Goal: Task Accomplishment & Management: Complete application form

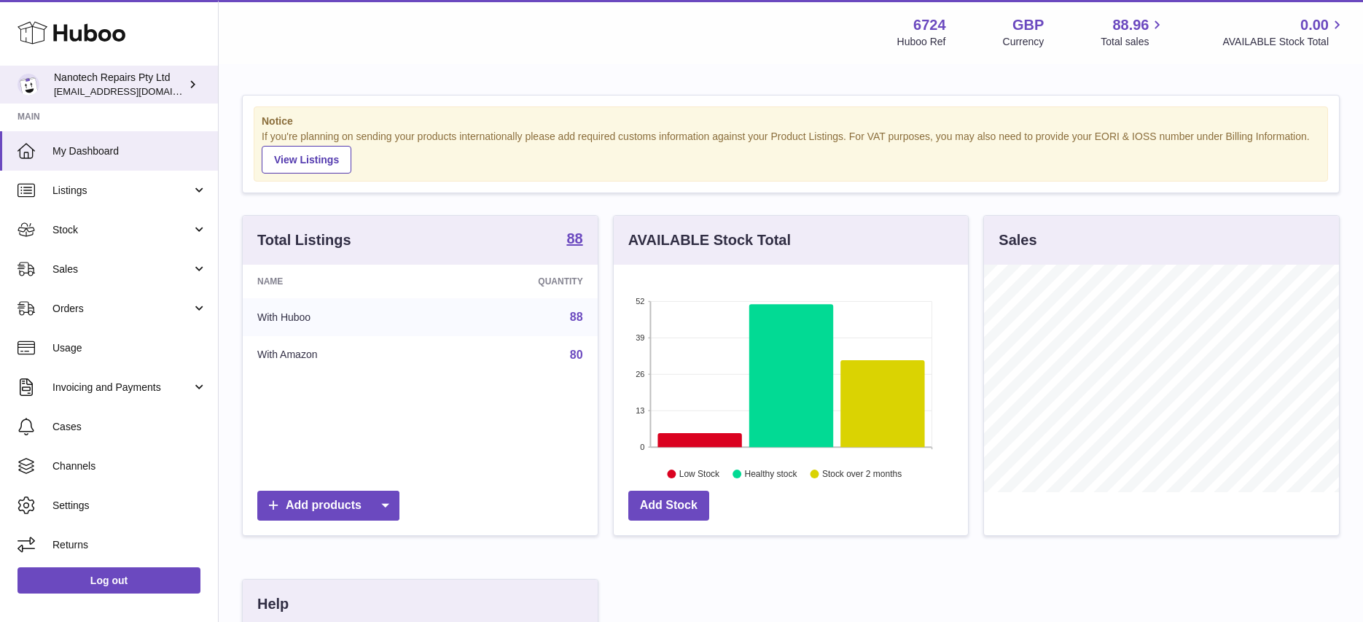
scroll to position [227, 354]
click at [136, 86] on span "[EMAIL_ADDRESS][DOMAIN_NAME]" at bounding box center [134, 91] width 160 height 12
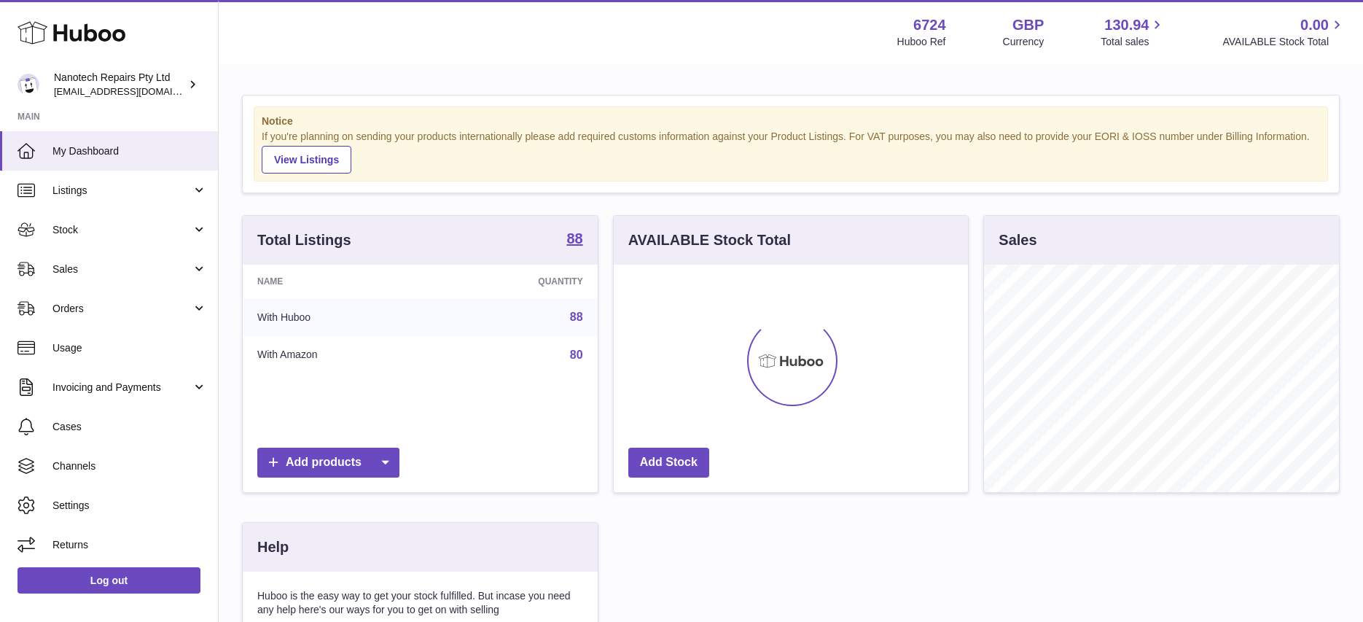
scroll to position [227, 354]
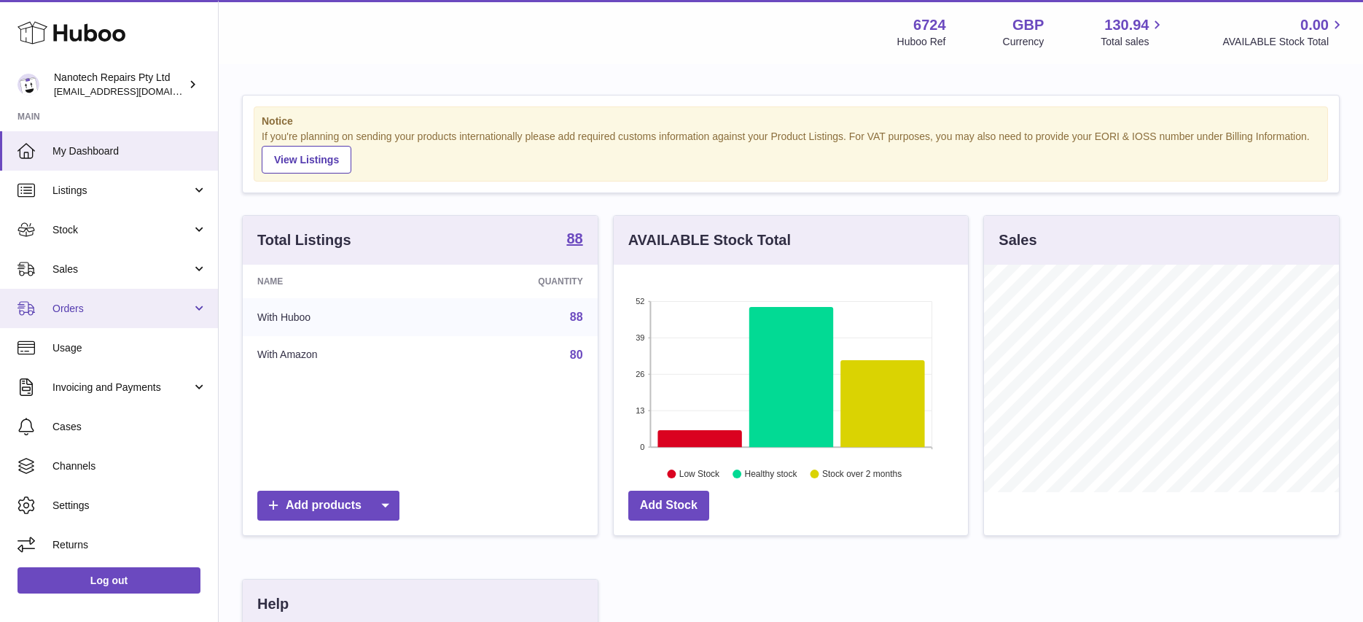
click at [101, 307] on span "Orders" at bounding box center [121, 309] width 139 height 14
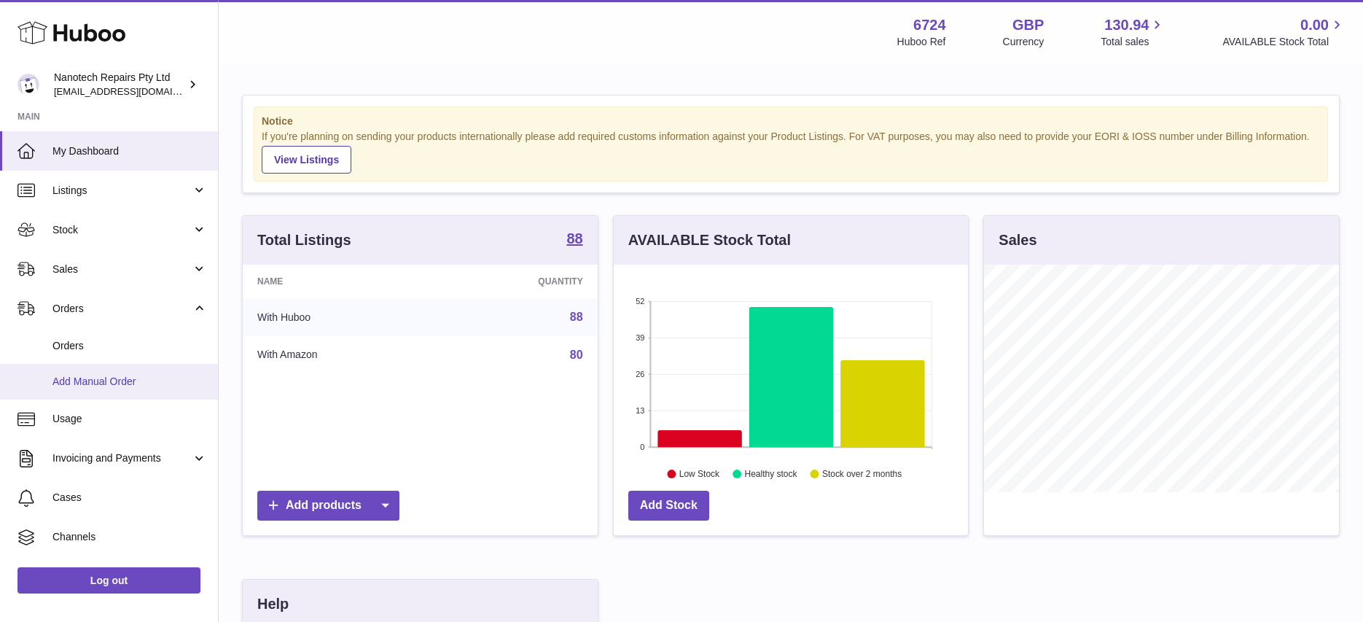
click at [112, 380] on span "Add Manual Order" at bounding box center [129, 382] width 155 height 14
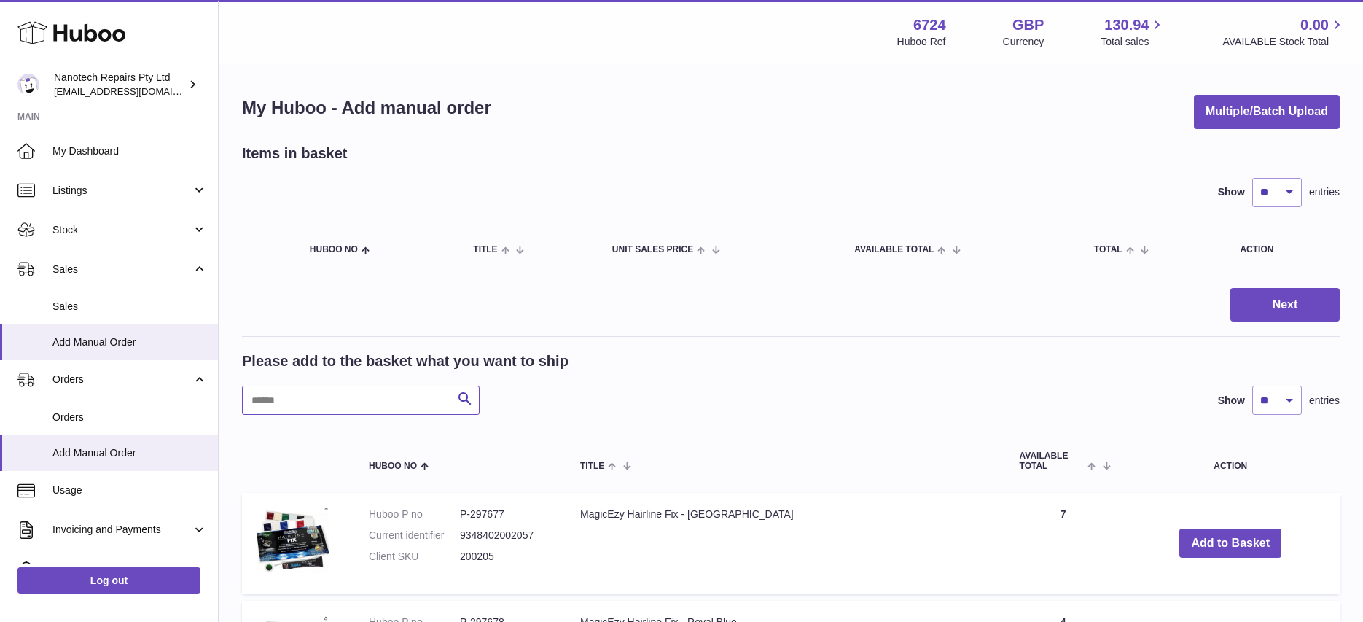
click at [300, 409] on input "text" at bounding box center [361, 400] width 238 height 29
type input "***"
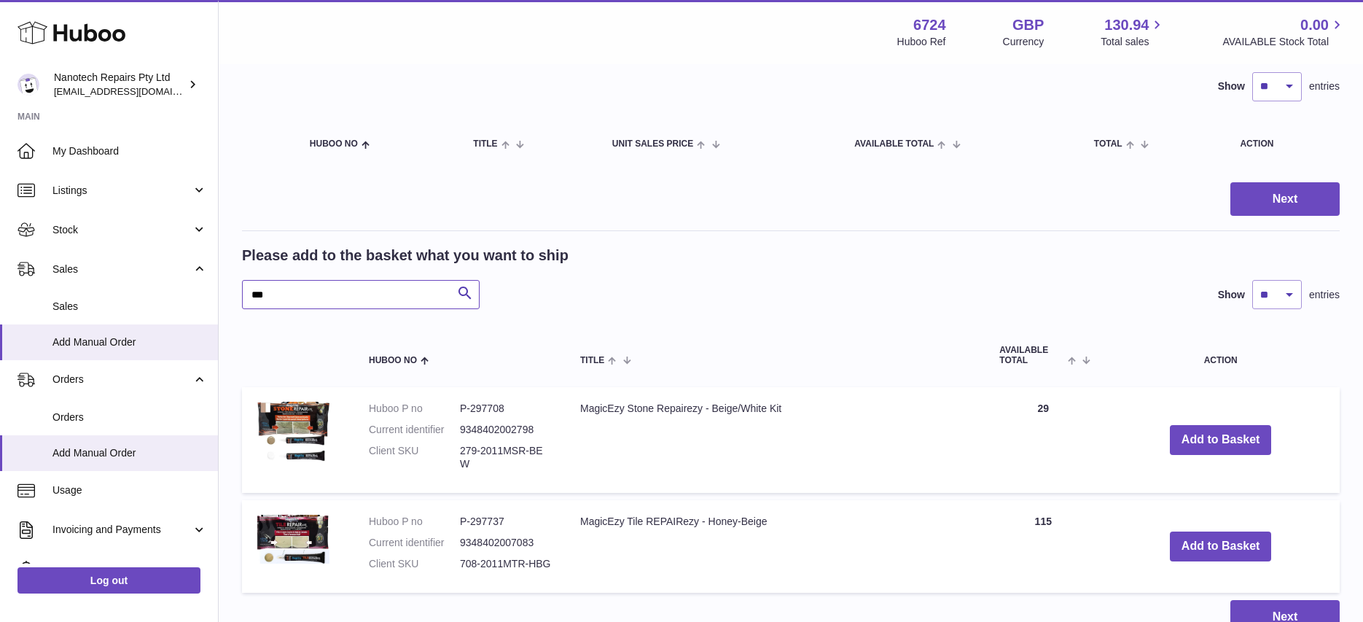
scroll to position [128, 0]
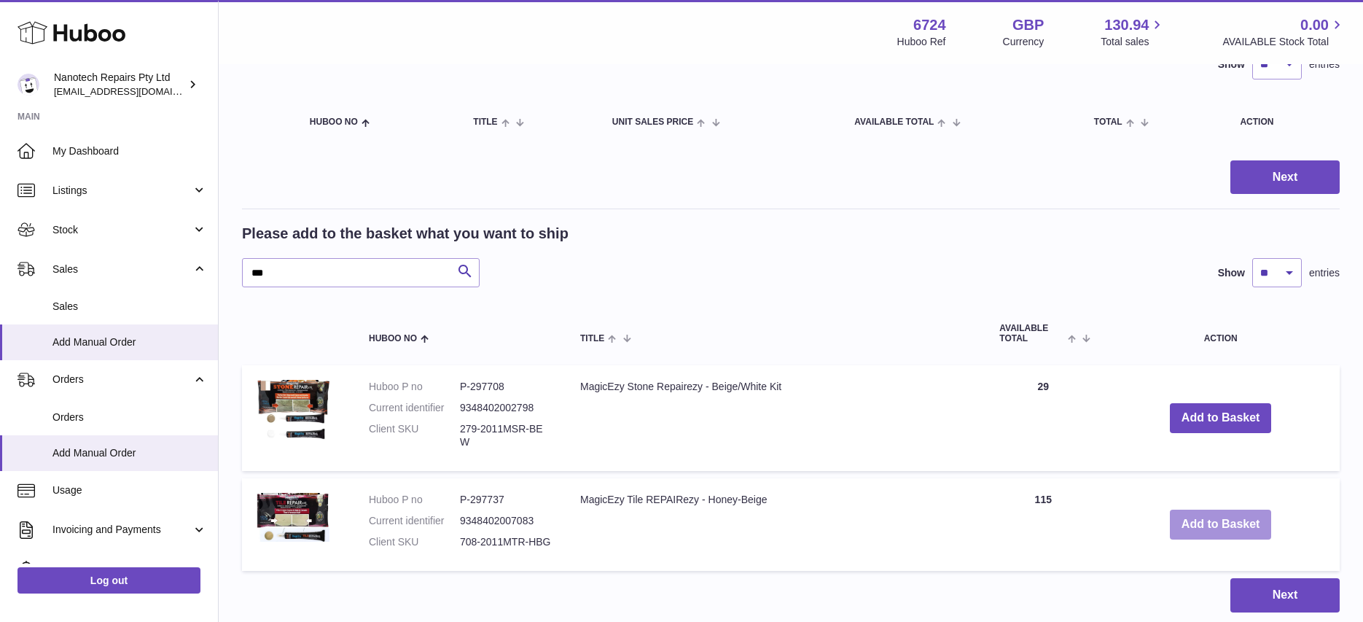
click at [1220, 516] on button "Add to Basket" at bounding box center [1221, 525] width 102 height 30
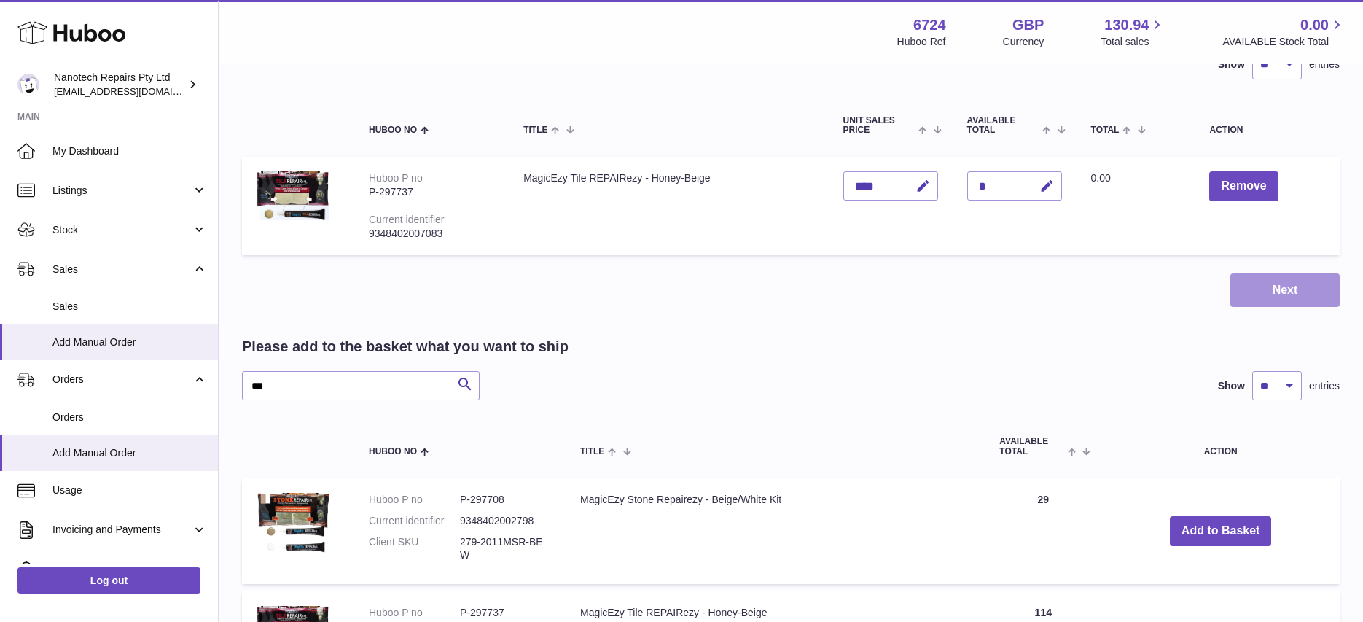
drag, startPoint x: 1253, startPoint y: 299, endPoint x: 1233, endPoint y: 304, distance: 21.0
click at [1253, 298] on button "Next" at bounding box center [1285, 290] width 109 height 34
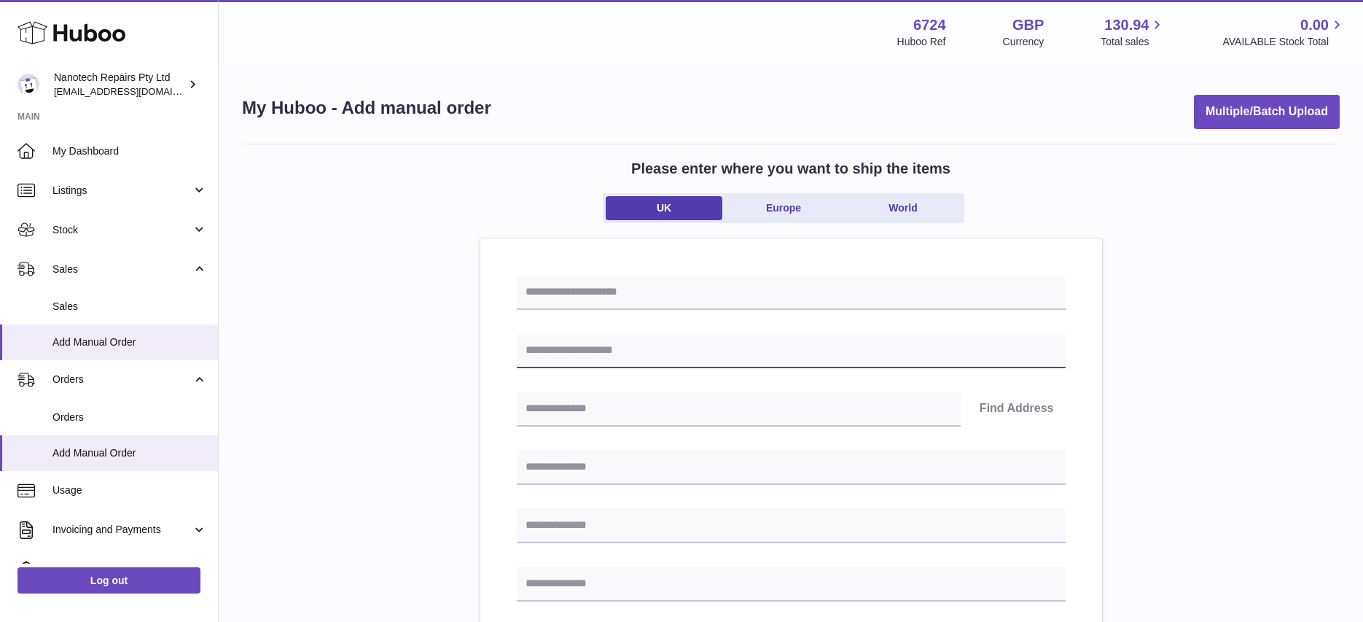
click at [555, 353] on input "text" at bounding box center [791, 350] width 549 height 35
paste input "**********"
drag, startPoint x: 956, startPoint y: 348, endPoint x: 999, endPoint y: 352, distance: 43.2
click at [1010, 353] on input "**********" at bounding box center [791, 350] width 549 height 35
type input "**********"
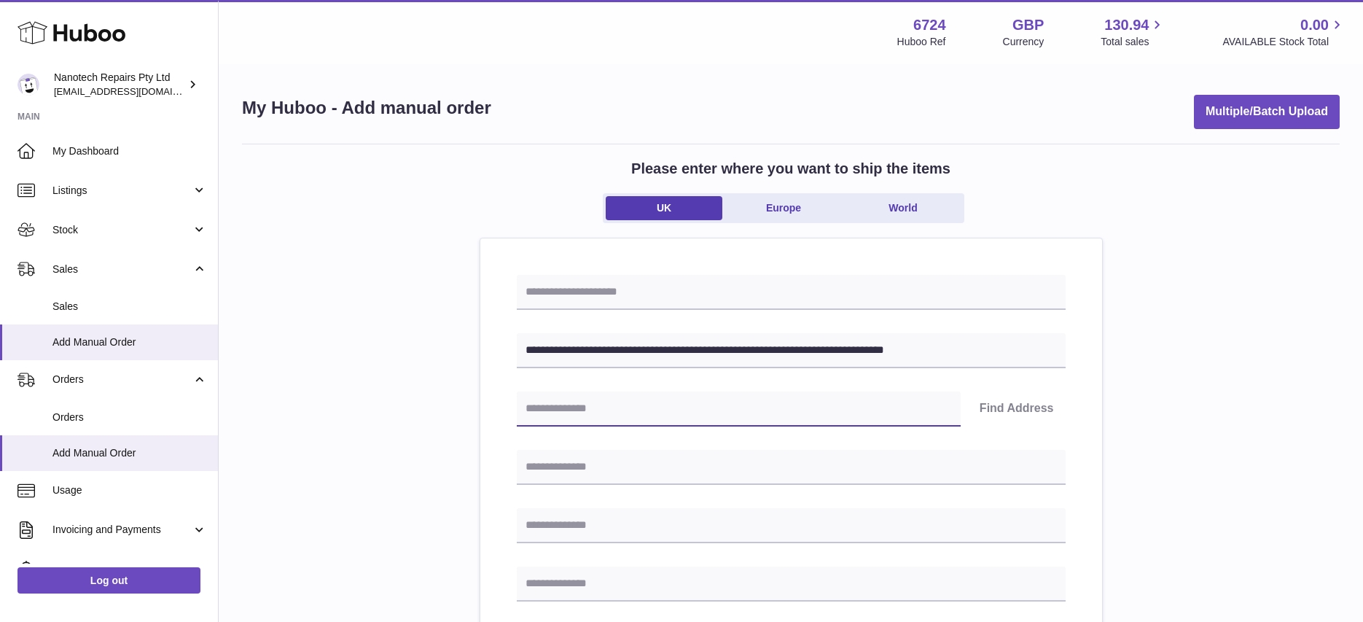
click at [572, 412] on input "text" at bounding box center [739, 408] width 444 height 35
paste input "*******"
type input "*******"
drag, startPoint x: 1001, startPoint y: 403, endPoint x: 960, endPoint y: 410, distance: 41.5
click at [1001, 403] on button "Find Address" at bounding box center [1017, 408] width 98 height 35
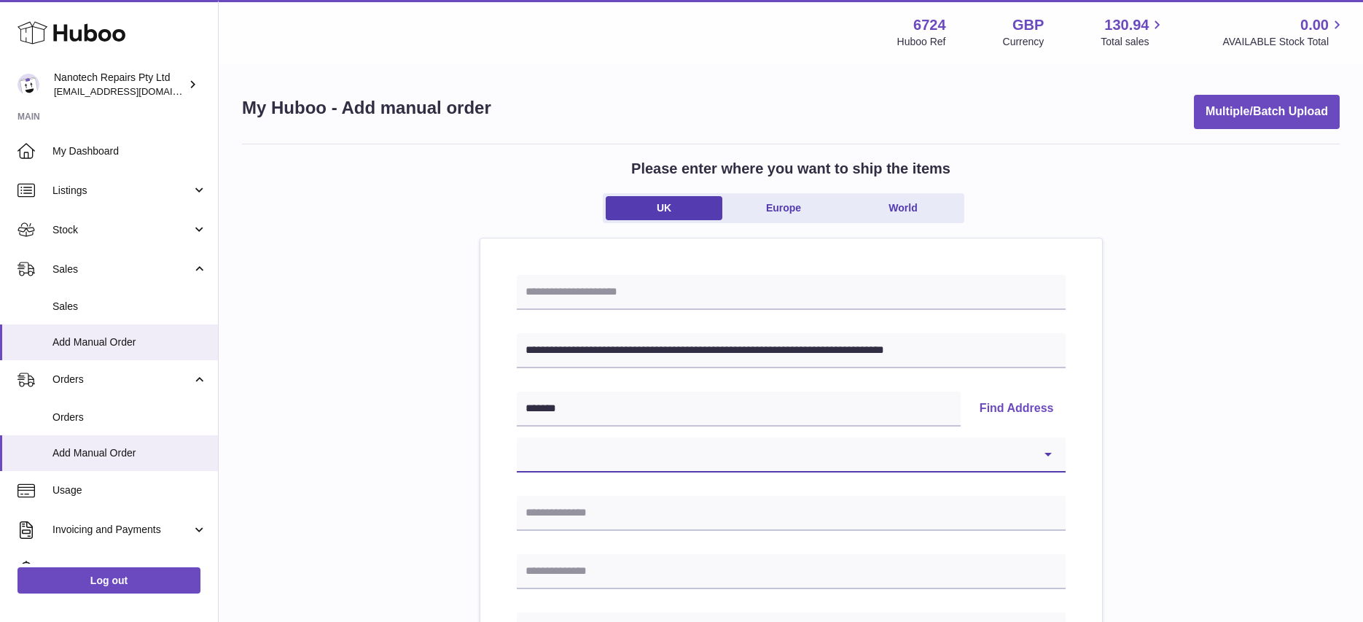
click at [585, 464] on select "**********" at bounding box center [791, 454] width 549 height 35
select select "**"
click at [517, 437] on select "**********" at bounding box center [791, 454] width 549 height 35
type input "**********"
type input "********"
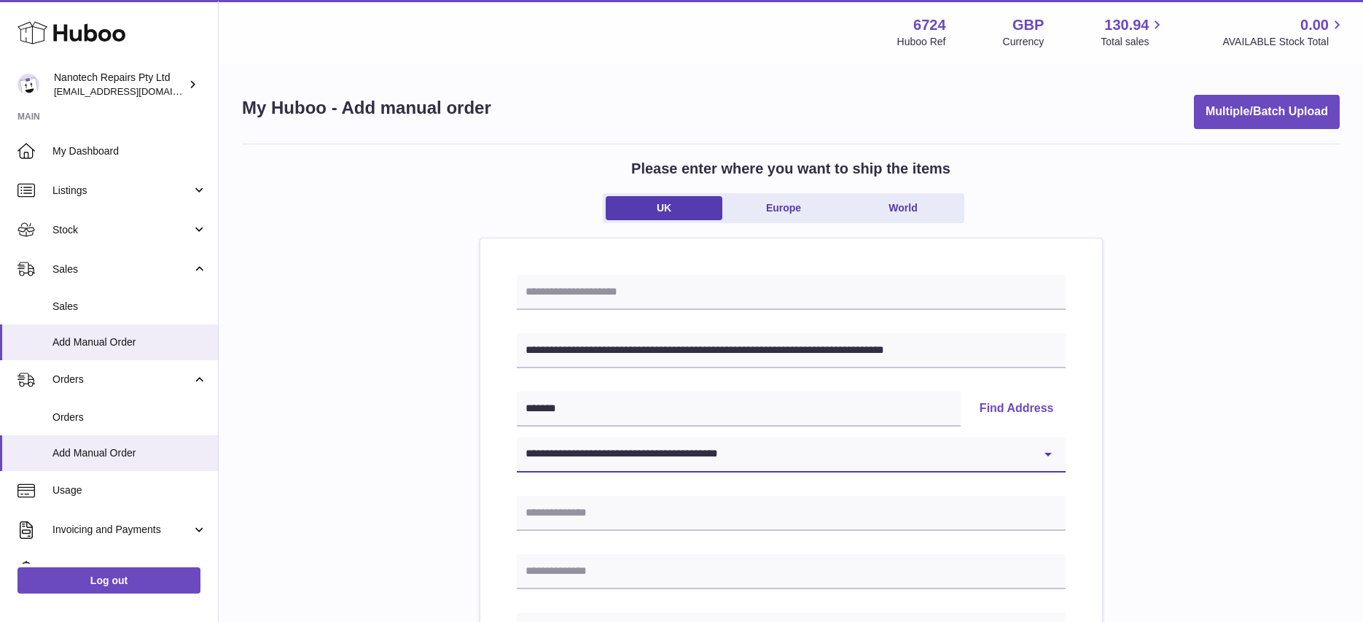
type input "*******"
drag, startPoint x: 598, startPoint y: 350, endPoint x: 1032, endPoint y: 347, distance: 434.5
click at [1032, 347] on input "**********" at bounding box center [791, 350] width 549 height 35
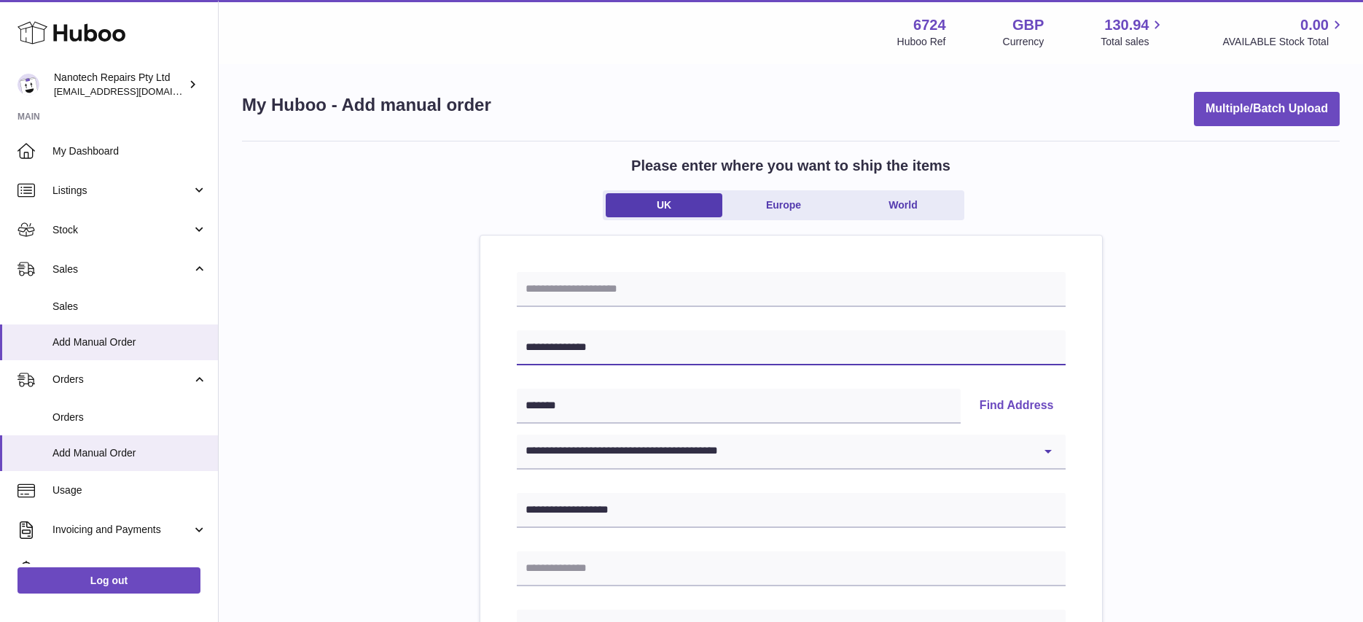
scroll to position [7, 0]
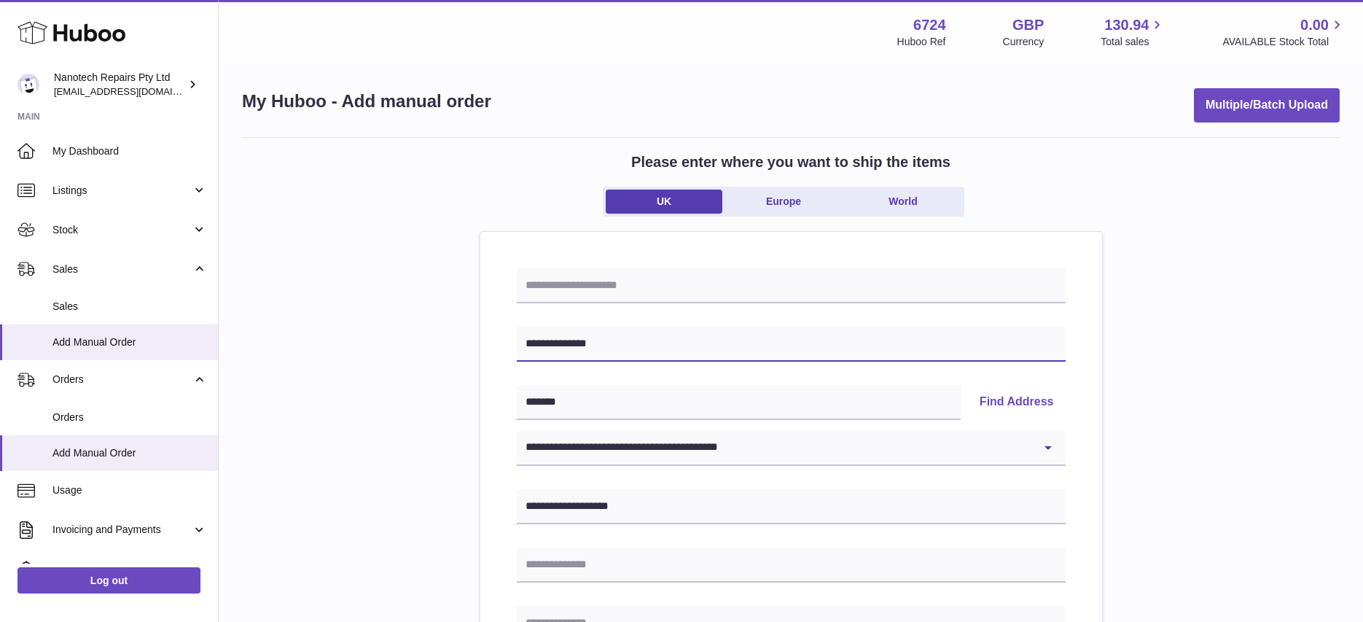
type input "**********"
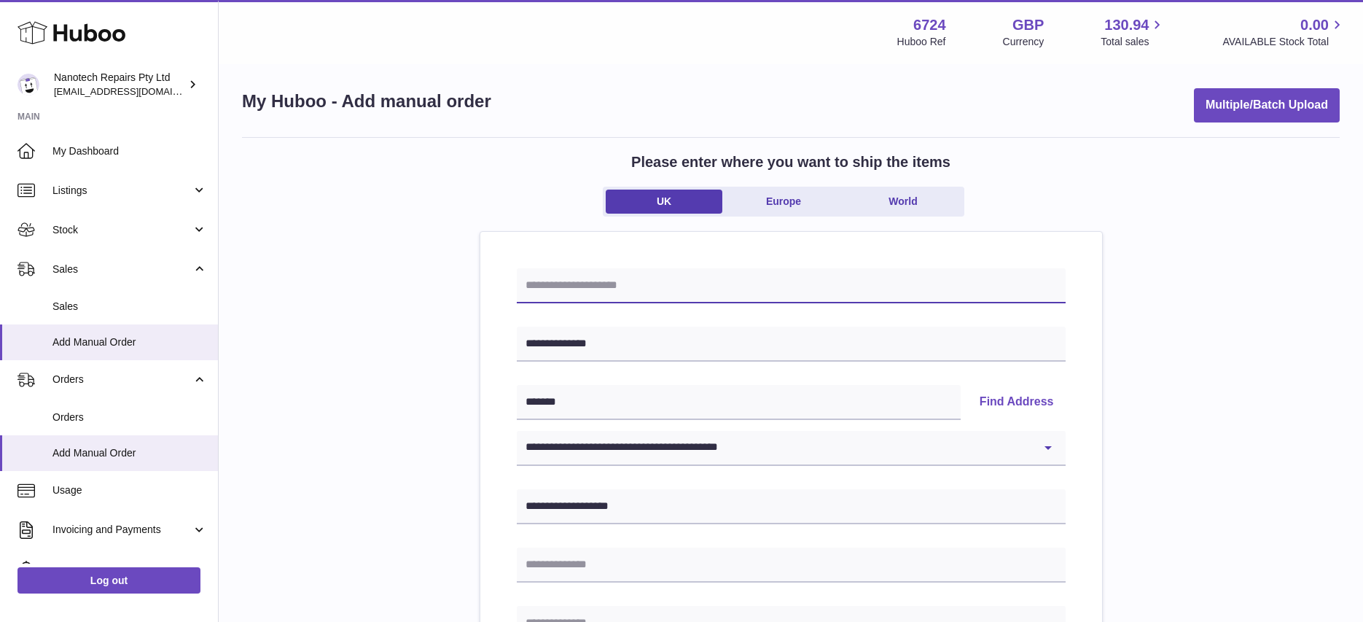
click at [596, 288] on input "text" at bounding box center [791, 285] width 549 height 35
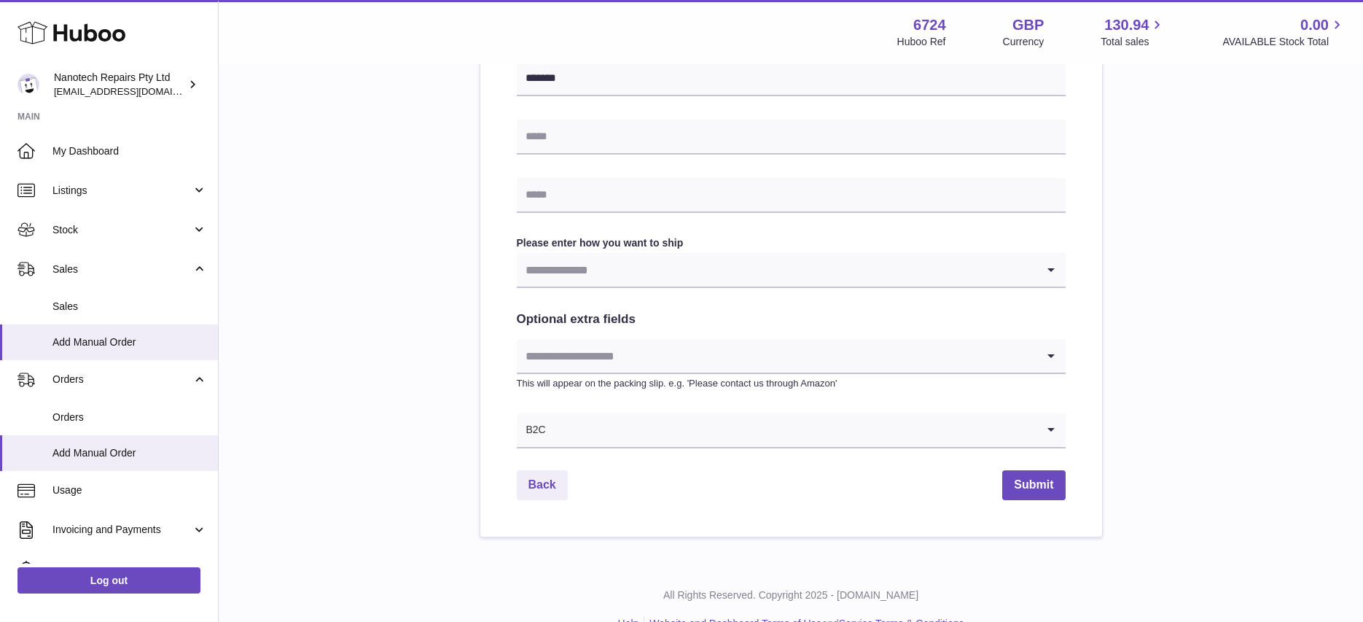
scroll to position [678, 0]
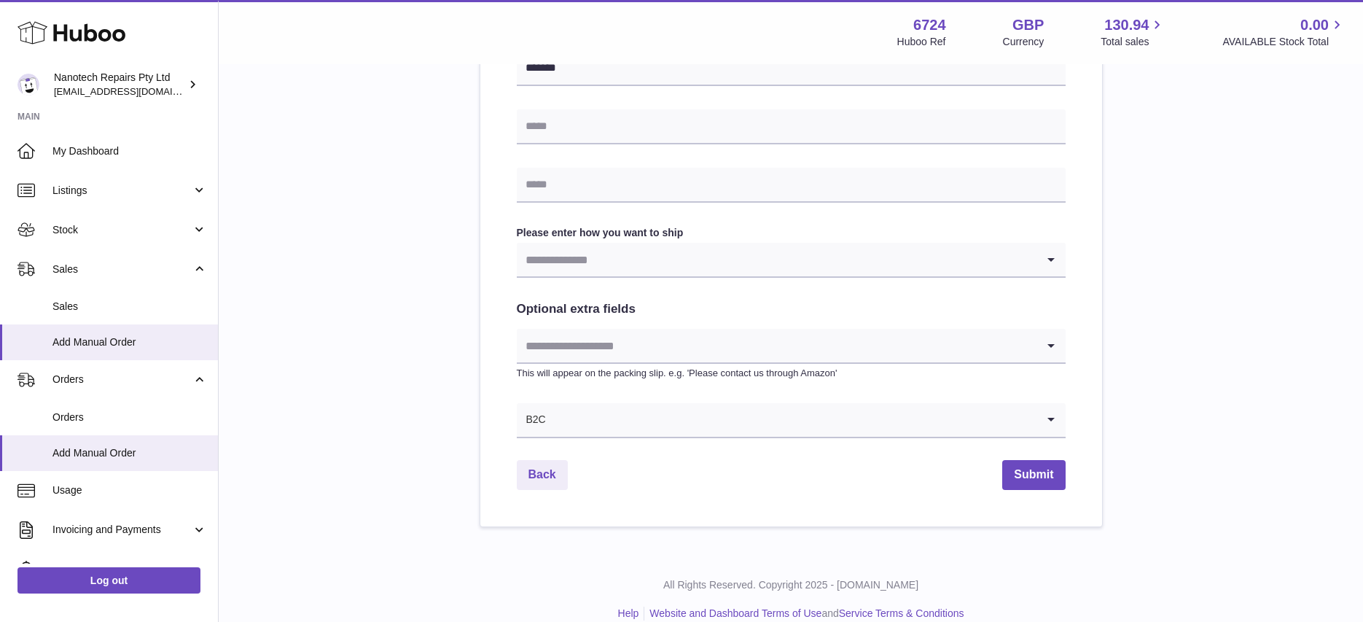
type input "**********"
click at [623, 257] on input "Search for option" at bounding box center [777, 260] width 520 height 34
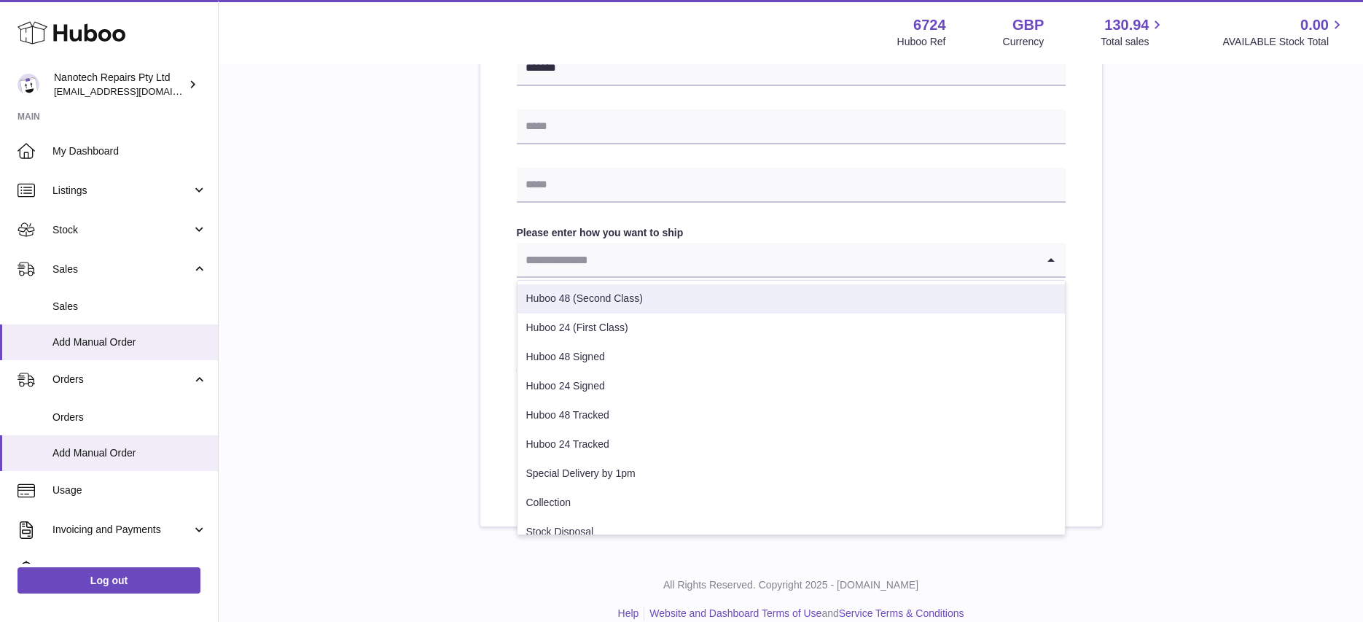
click at [604, 294] on li "Huboo 48 (Second Class)" at bounding box center [791, 298] width 547 height 29
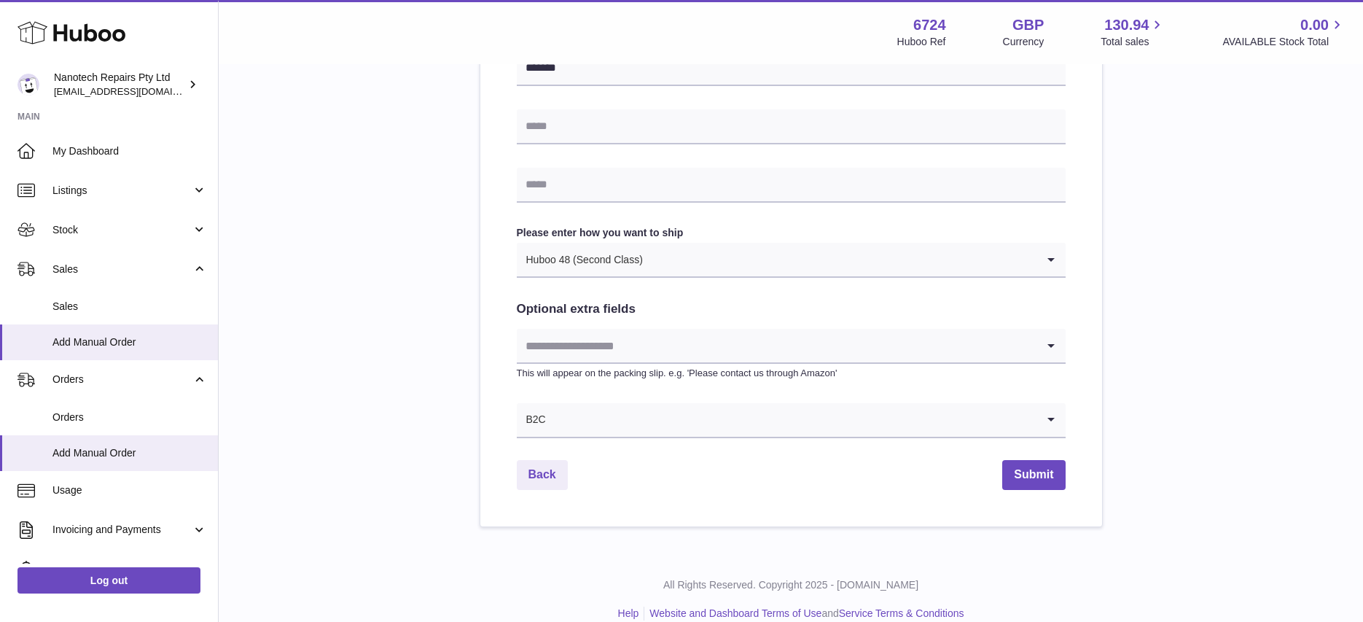
click at [579, 348] on input "Search for option" at bounding box center [777, 346] width 520 height 34
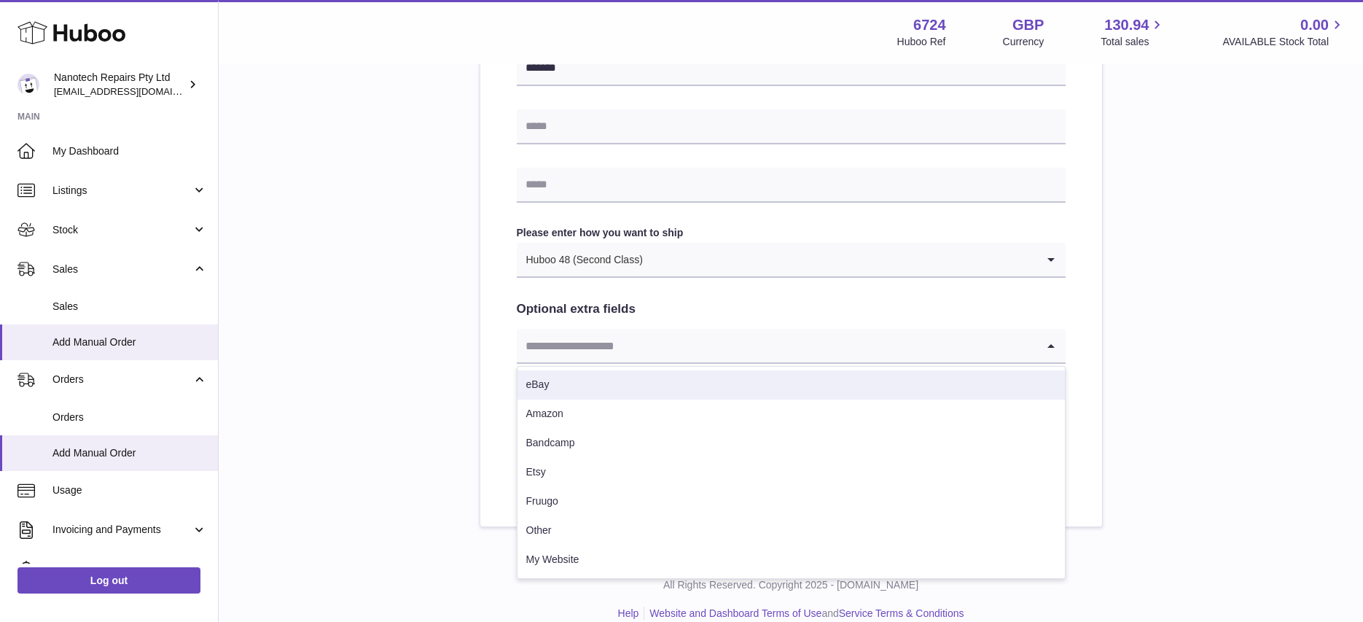
click at [581, 377] on li "eBay" at bounding box center [791, 384] width 547 height 29
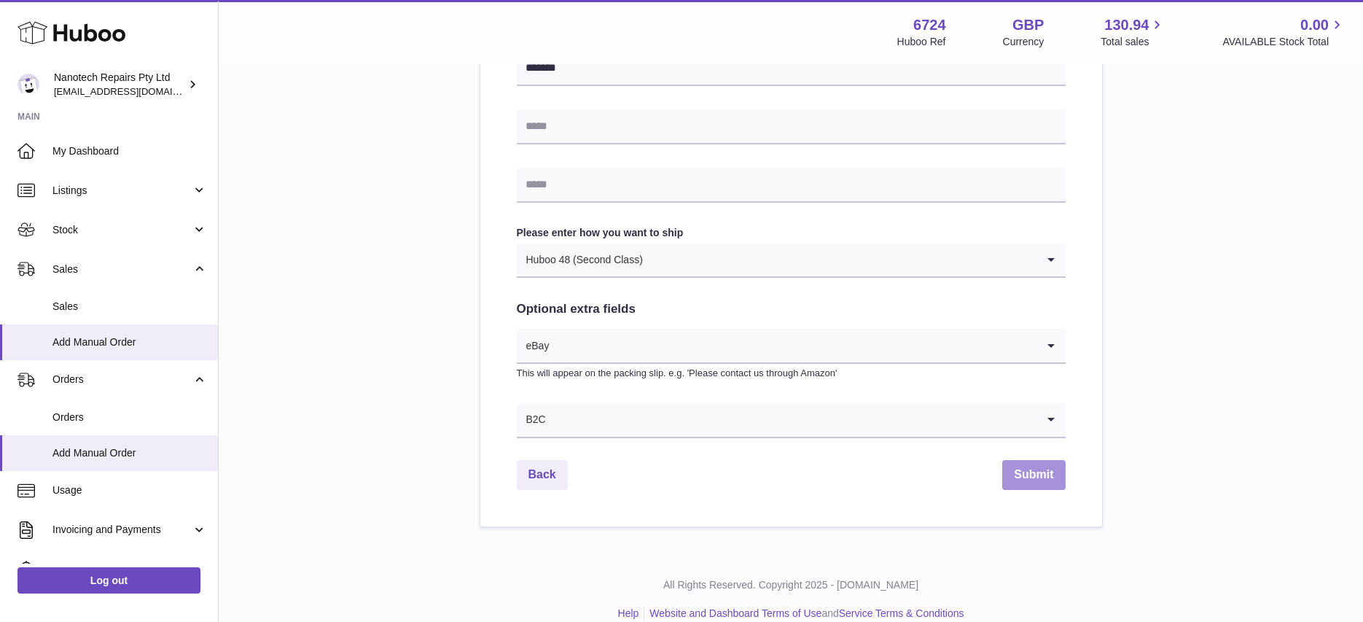
click at [1051, 466] on button "Submit" at bounding box center [1033, 475] width 63 height 30
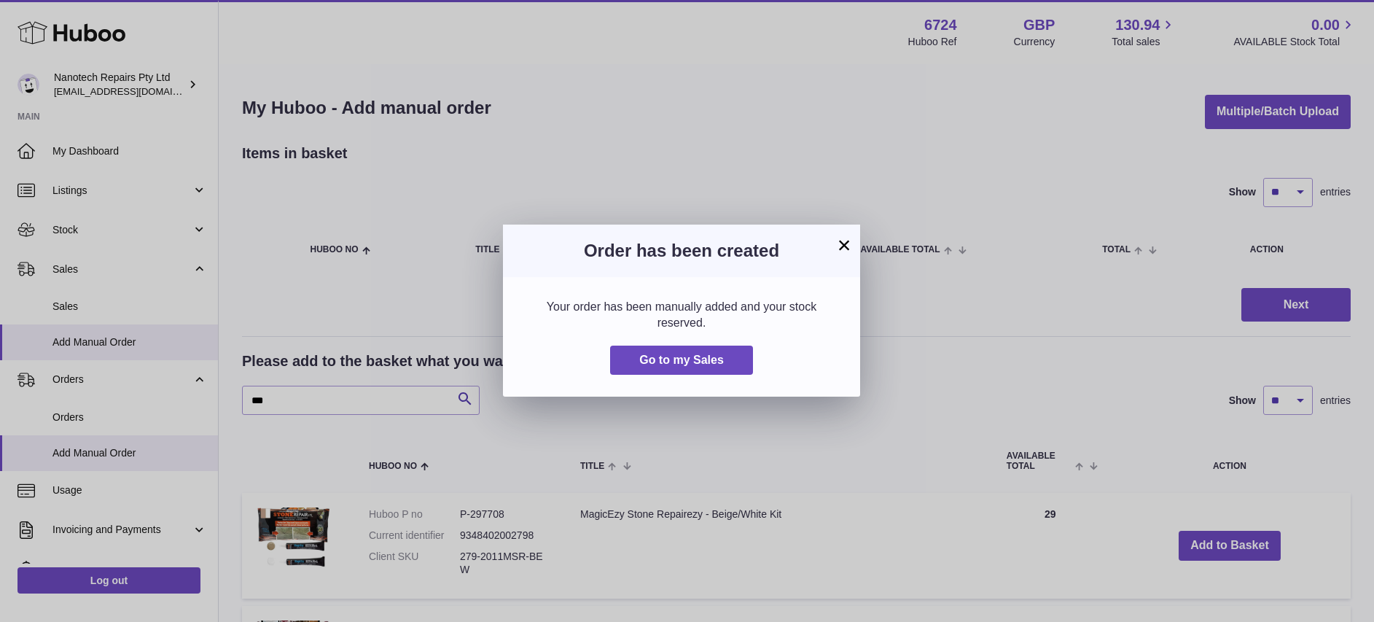
click at [846, 245] on button "×" at bounding box center [843, 244] width 17 height 17
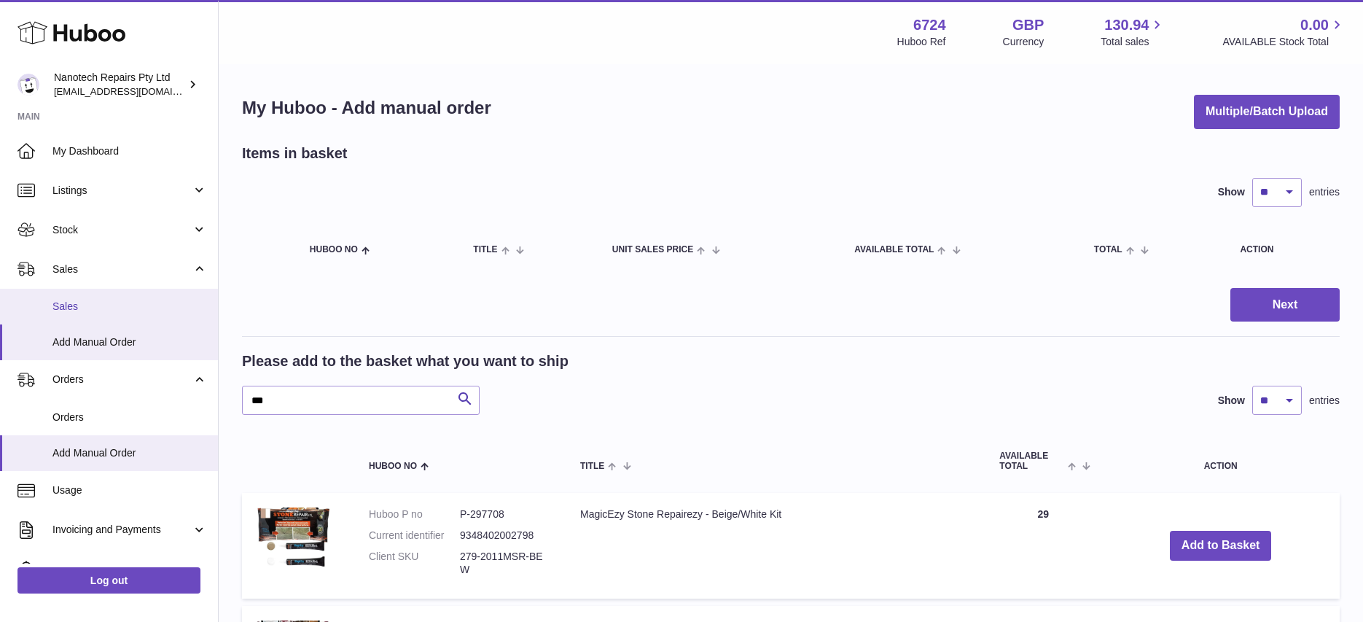
click at [116, 310] on span "Sales" at bounding box center [129, 307] width 155 height 14
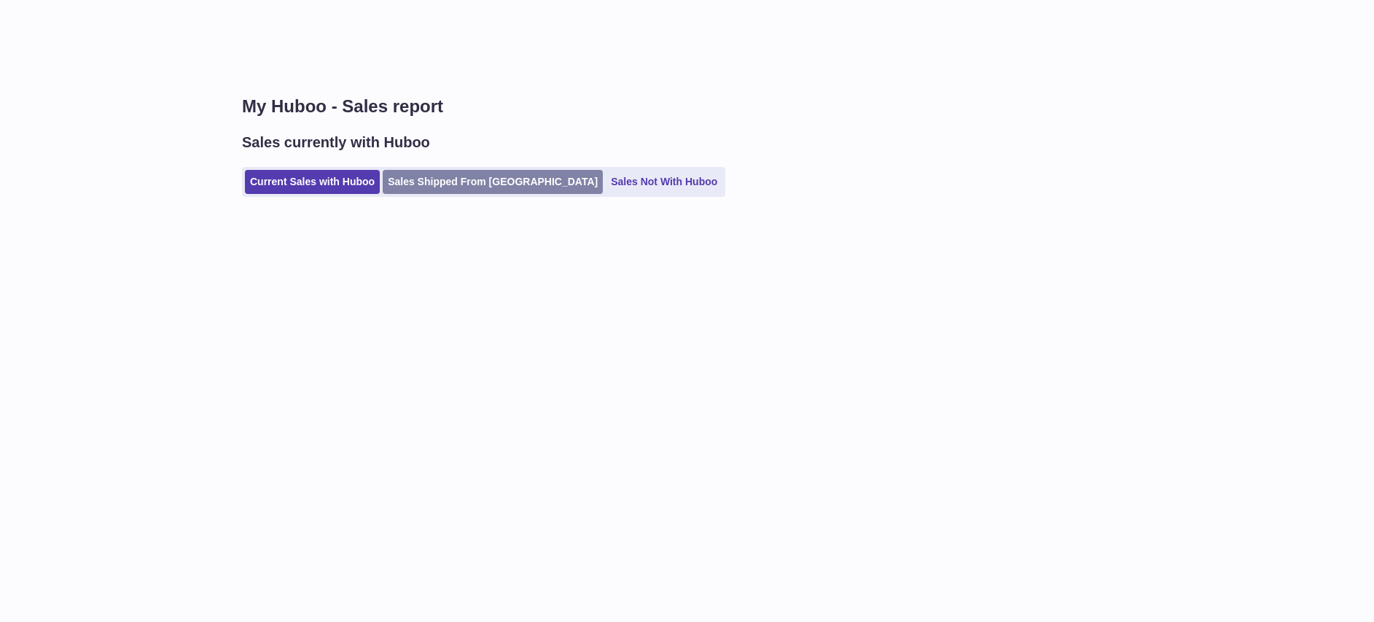
click at [480, 184] on link "Sales Shipped From [GEOGRAPHIC_DATA]" at bounding box center [493, 182] width 220 height 24
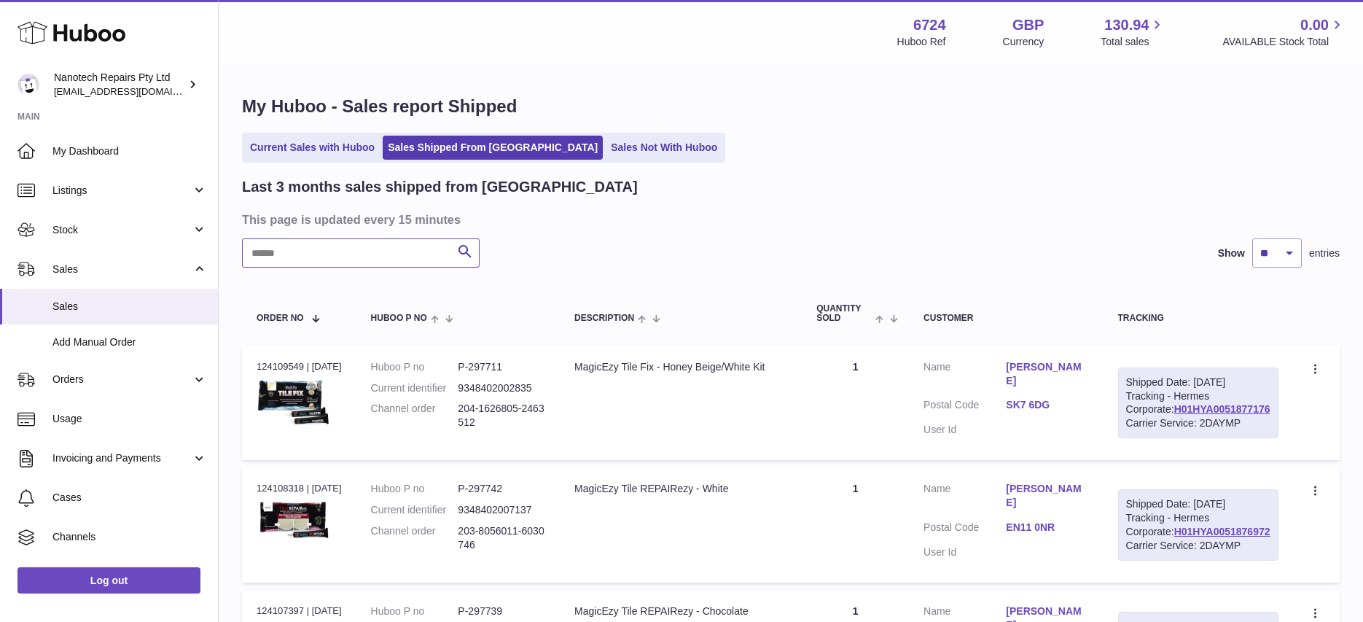
click at [360, 255] on input "text" at bounding box center [361, 252] width 238 height 29
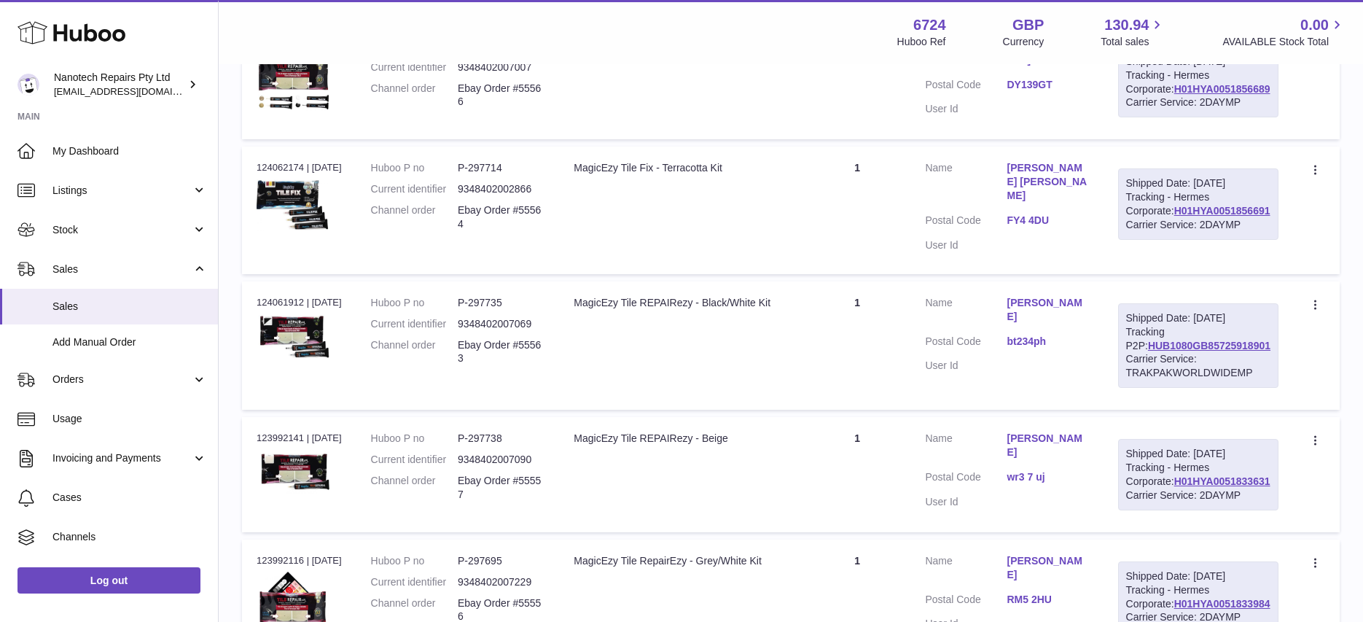
scroll to position [568, 0]
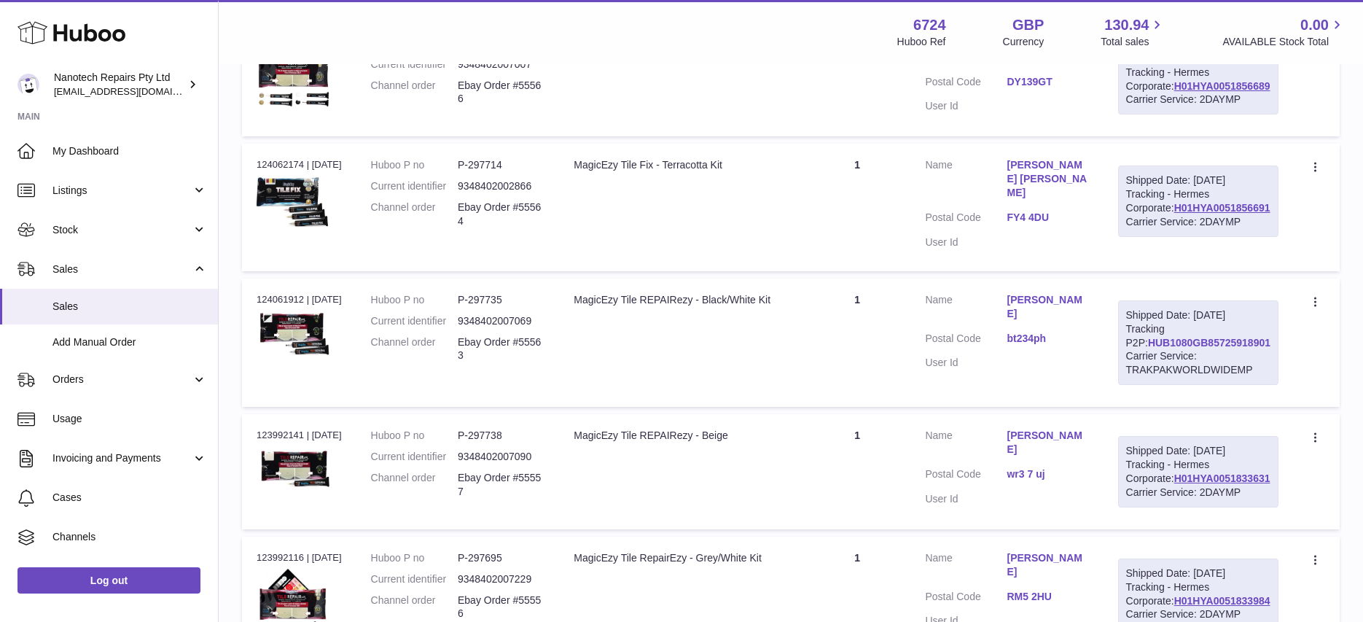
drag, startPoint x: 1276, startPoint y: 454, endPoint x: 1144, endPoint y: 457, distance: 132.0
click at [1144, 385] on div "Shipped Date: [DATE] Tracking P2P: HUB1080GB85725918901 Carrier Service: TRAKPA…" at bounding box center [1198, 342] width 160 height 85
copy link "HUB1080GB85725918901"
drag, startPoint x: 1262, startPoint y: 314, endPoint x: 1145, endPoint y: 318, distance: 116.7
click at [1145, 237] on div "Shipped Date: [DATE] Tracking - Hermes Corporate: H01HYA0051856691 Carrier Serv…" at bounding box center [1198, 200] width 160 height 71
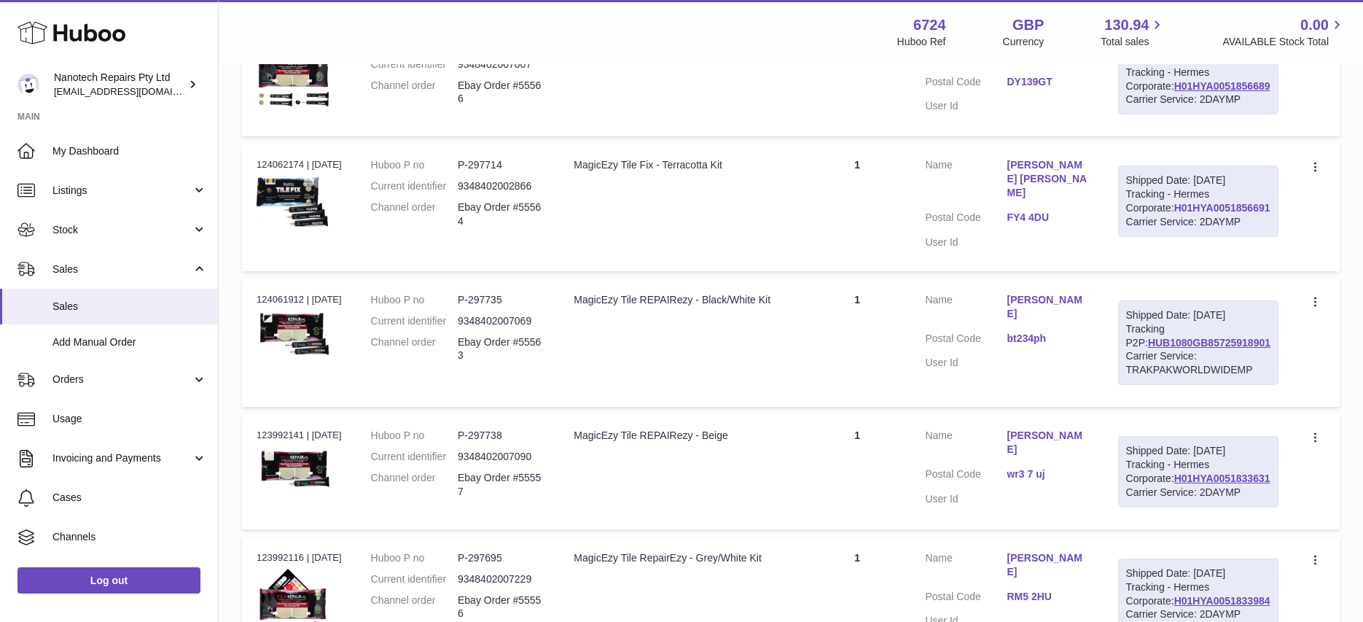
copy link "H01HYA0051856691"
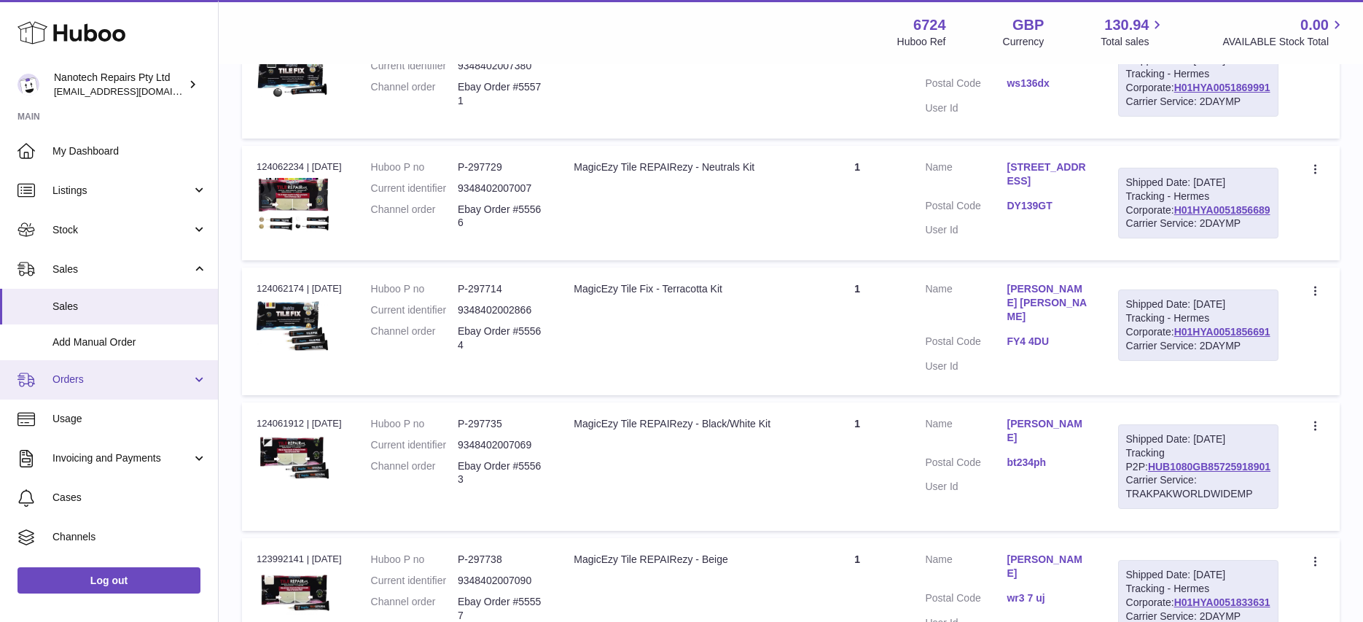
scroll to position [433, 0]
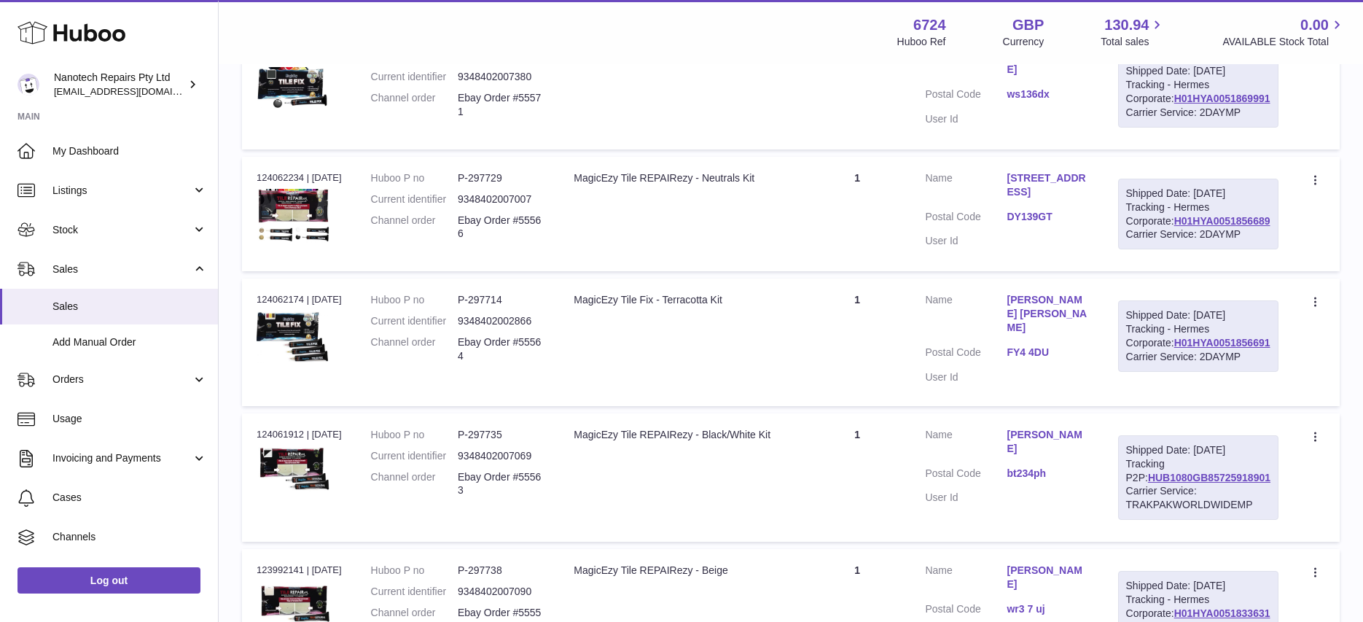
click at [1267, 250] on div "Shipped Date: [DATE] Tracking - Hermes Corporate: H01HYA0051856689 Carrier Serv…" at bounding box center [1198, 214] width 160 height 71
drag, startPoint x: 1252, startPoint y: 300, endPoint x: 1124, endPoint y: 298, distance: 128.3
click at [1124, 272] on td "Shipped Date: [DATE] Tracking - Hermes Corporate: H01HYA0051856689 Carrier Serv…" at bounding box center [1199, 214] width 190 height 115
copy link "H01HYA0051856689"
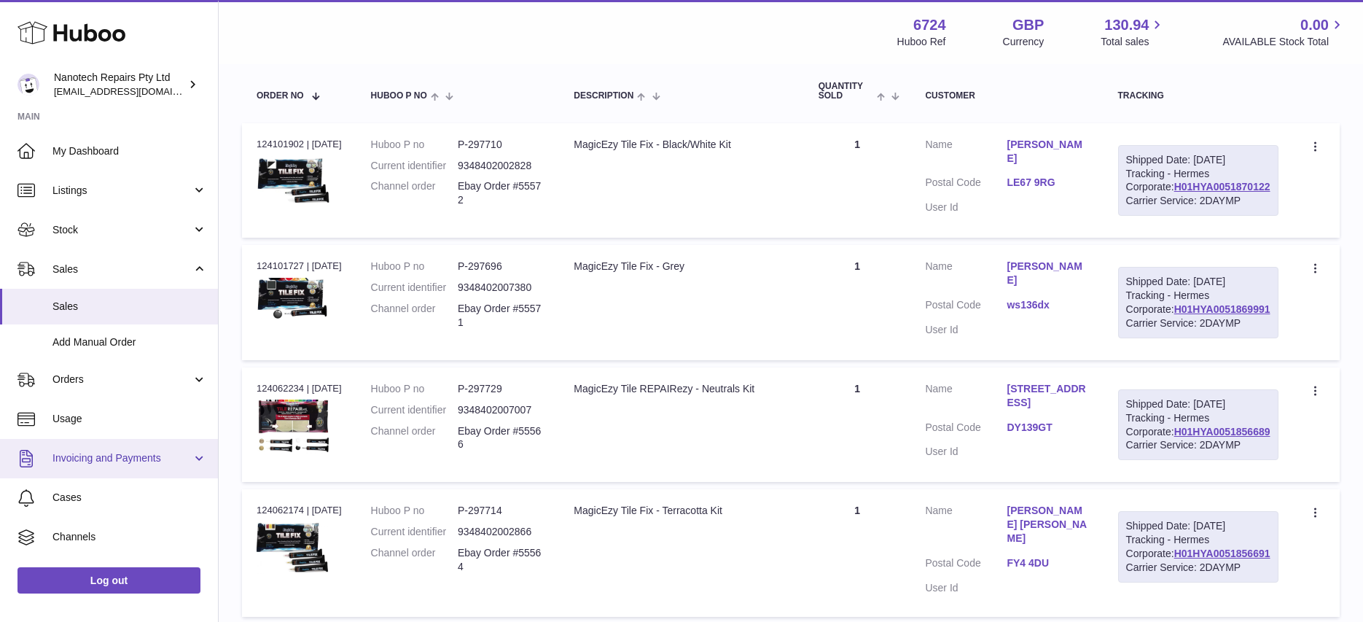
scroll to position [219, 0]
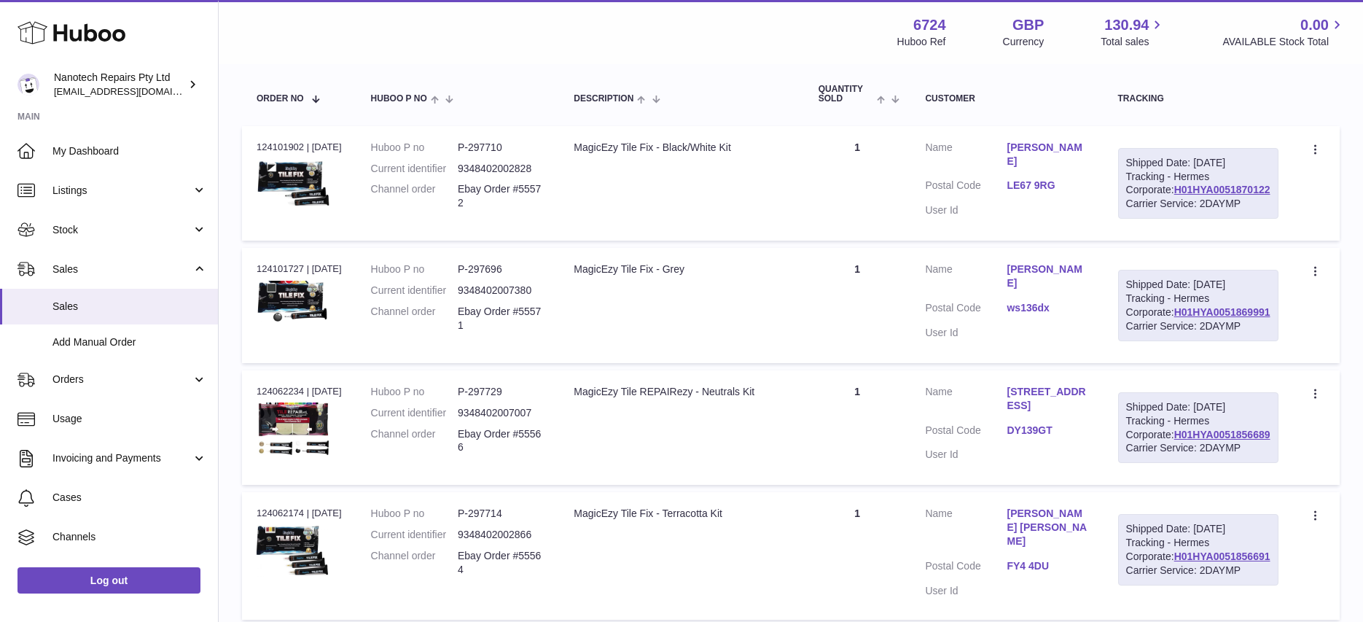
click at [1250, 341] on div "Shipped Date: [DATE] Tracking - Hermes Corporate: H01HYA0051869991 Carrier Serv…" at bounding box center [1198, 305] width 160 height 71
drag, startPoint x: 1250, startPoint y: 367, endPoint x: 1145, endPoint y: 370, distance: 105.7
click at [1145, 341] on div "Shipped Date: [DATE] Tracking - Hermes Corporate: H01HYA0051869991 Carrier Serv…" at bounding box center [1198, 305] width 160 height 71
copy link "H01HYA0051869991"
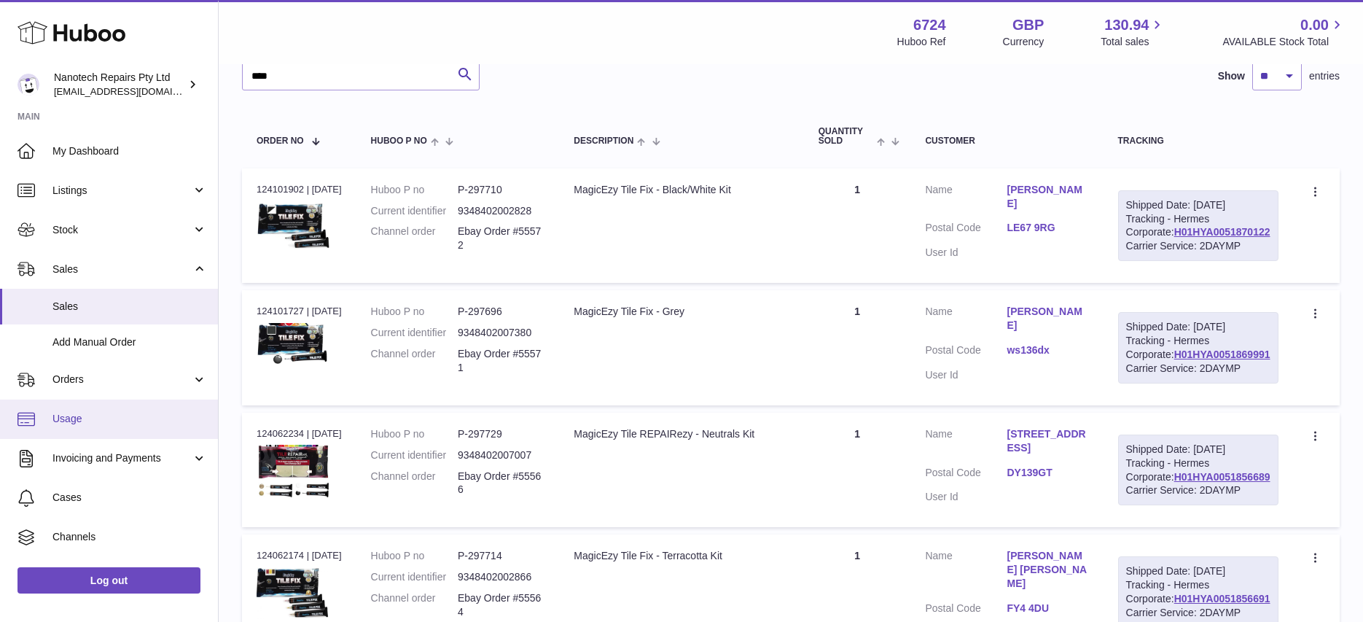
scroll to position [133, 0]
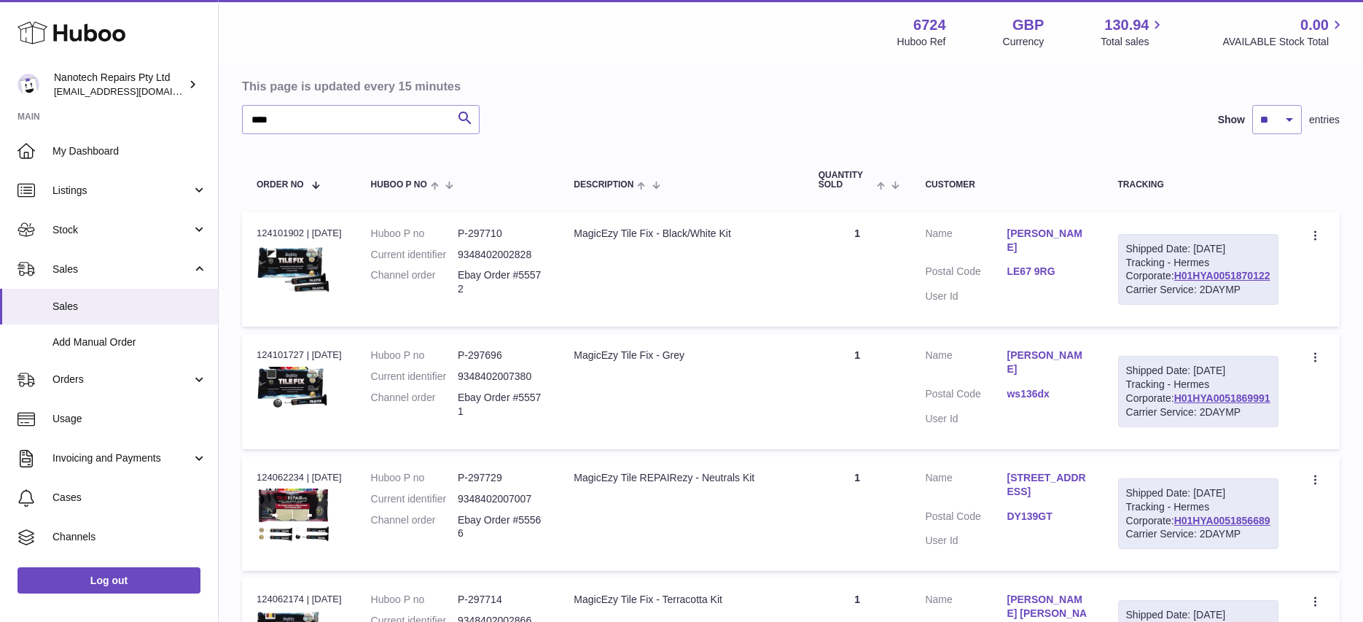
drag, startPoint x: 1256, startPoint y: 300, endPoint x: 1141, endPoint y: 306, distance: 115.3
click at [1141, 305] on div "Shipped Date: [DATE] Tracking - Hermes Corporate: H01HYA0051870122 Carrier Serv…" at bounding box center [1198, 269] width 160 height 71
copy link "H01HYA0051870122"
drag, startPoint x: 336, startPoint y: 121, endPoint x: 203, endPoint y: 111, distance: 133.8
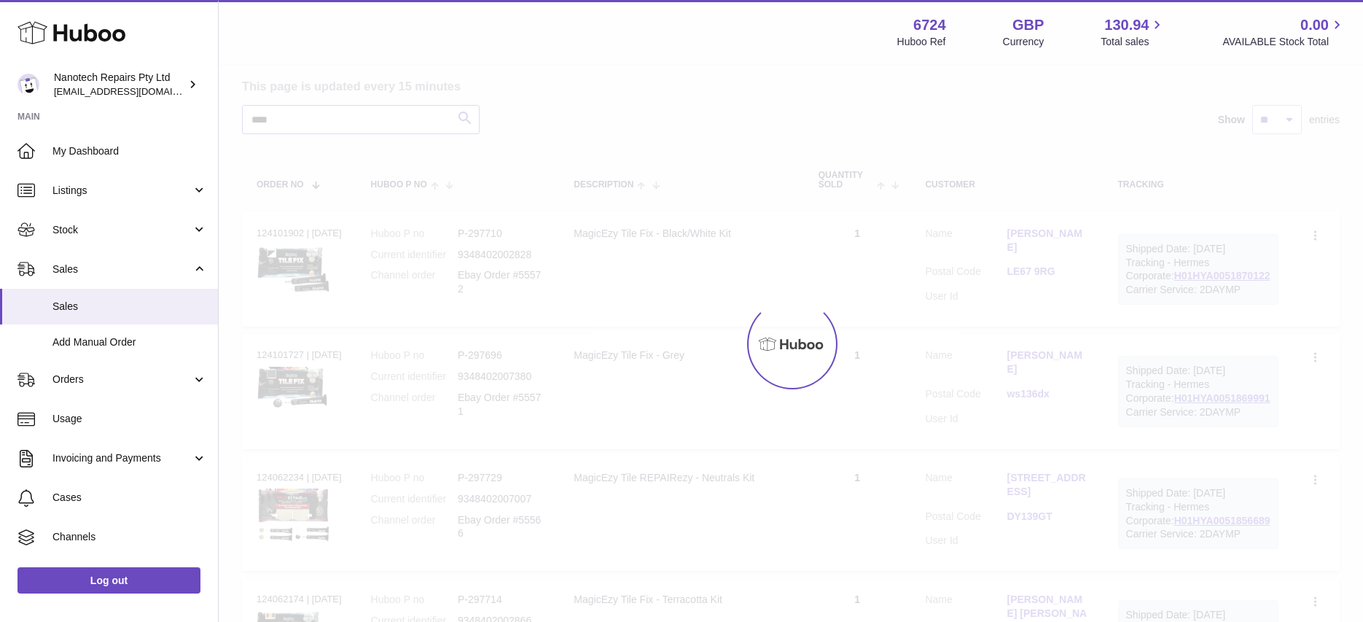
type input "****"
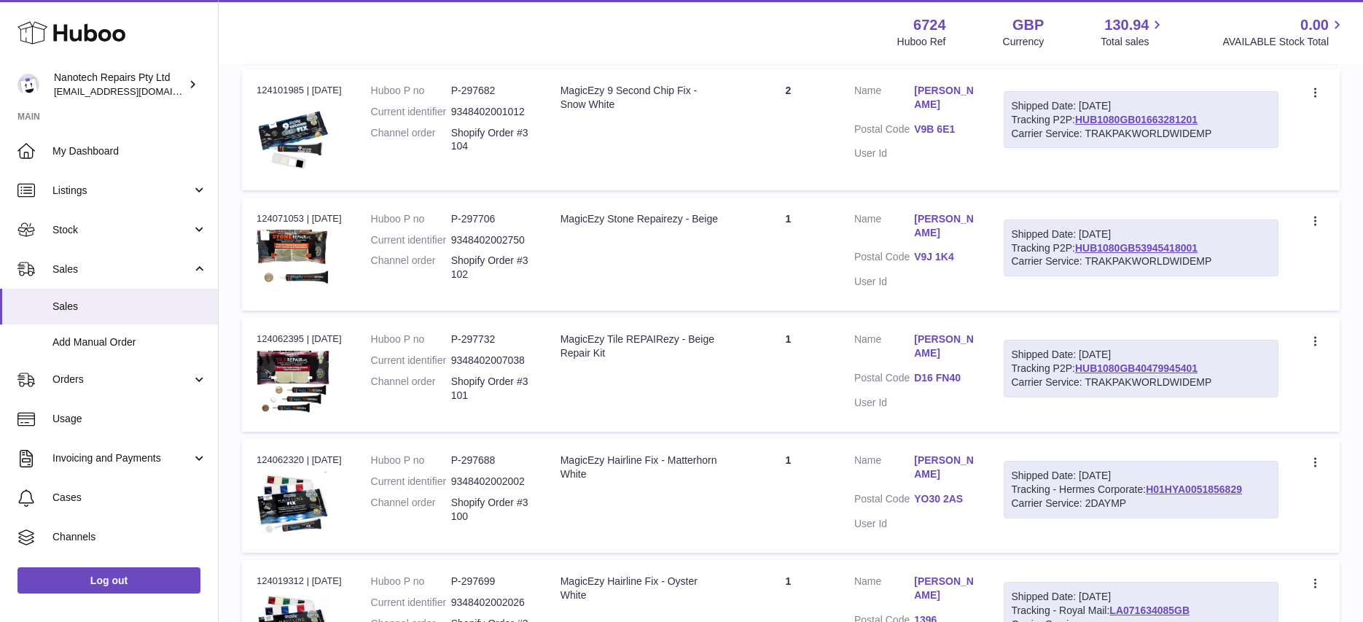
scroll to position [410, 0]
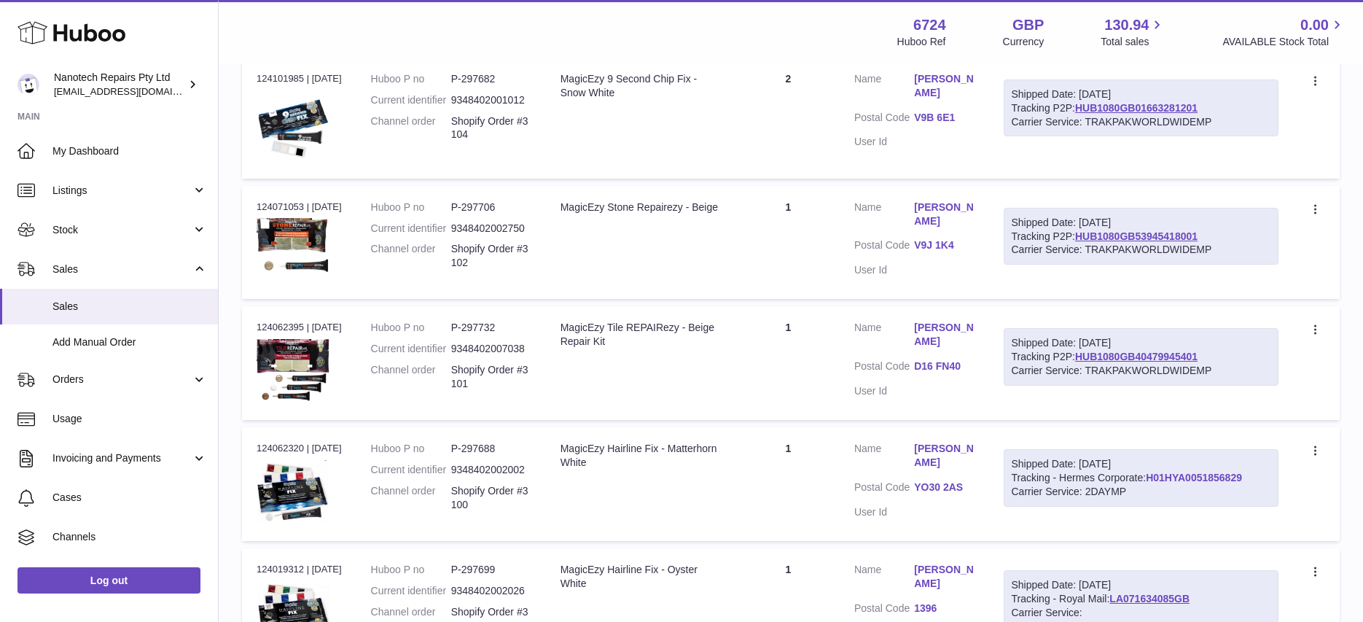
drag, startPoint x: 1266, startPoint y: 496, endPoint x: 1153, endPoint y: 496, distance: 113.7
click at [1150, 496] on div "Shipped Date: [DATE] Tracking - Hermes Corporate: H01HYA0051856829 Carrier Serv…" at bounding box center [1142, 478] width 276 height 58
copy link "H01HYA0051856829"
drag, startPoint x: 1220, startPoint y: 366, endPoint x: 1079, endPoint y: 364, distance: 141.4
click at [1079, 364] on div "Shipped Date: [DATE] Tracking P2P: HUB1080GB40479945401 Carrier Service: TRAKPA…" at bounding box center [1142, 357] width 276 height 58
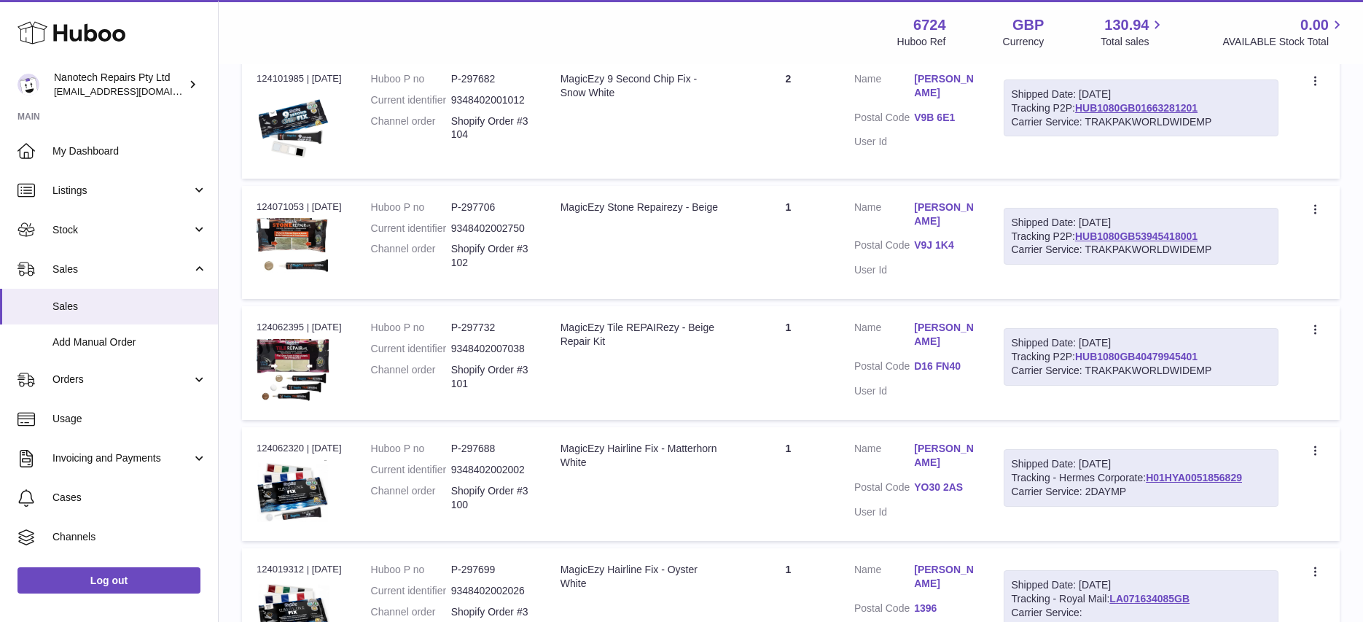
copy link "HUB1080GB40479945401"
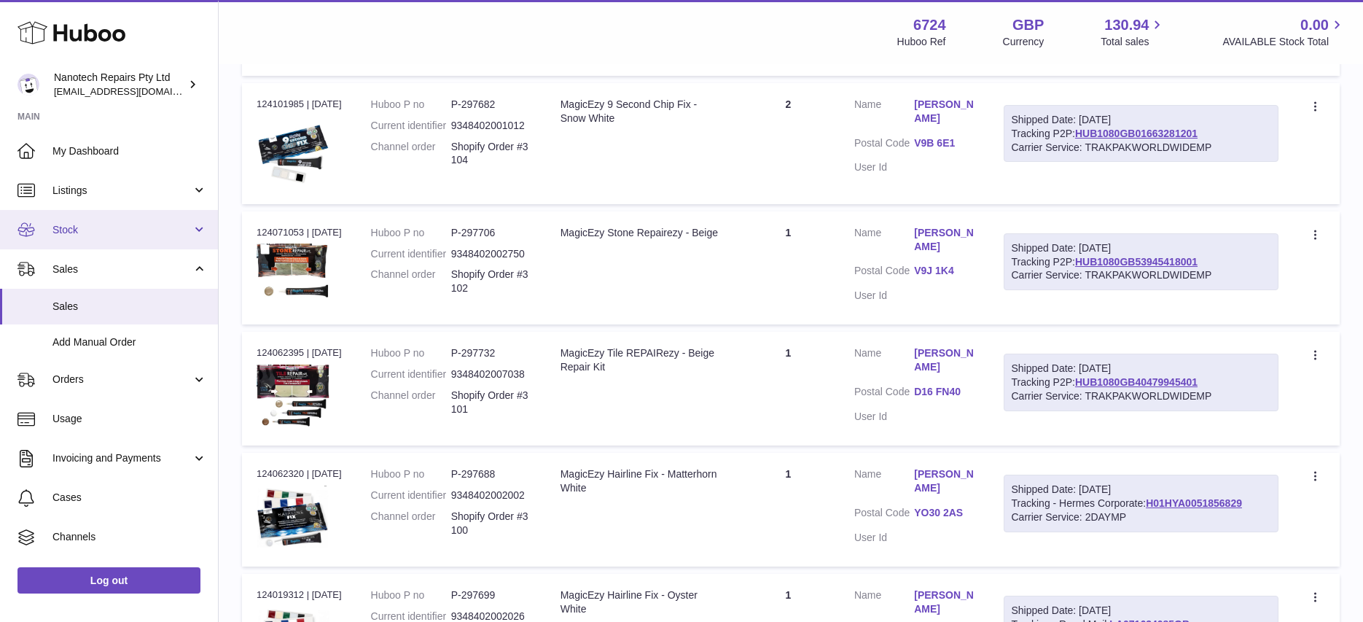
scroll to position [381, 0]
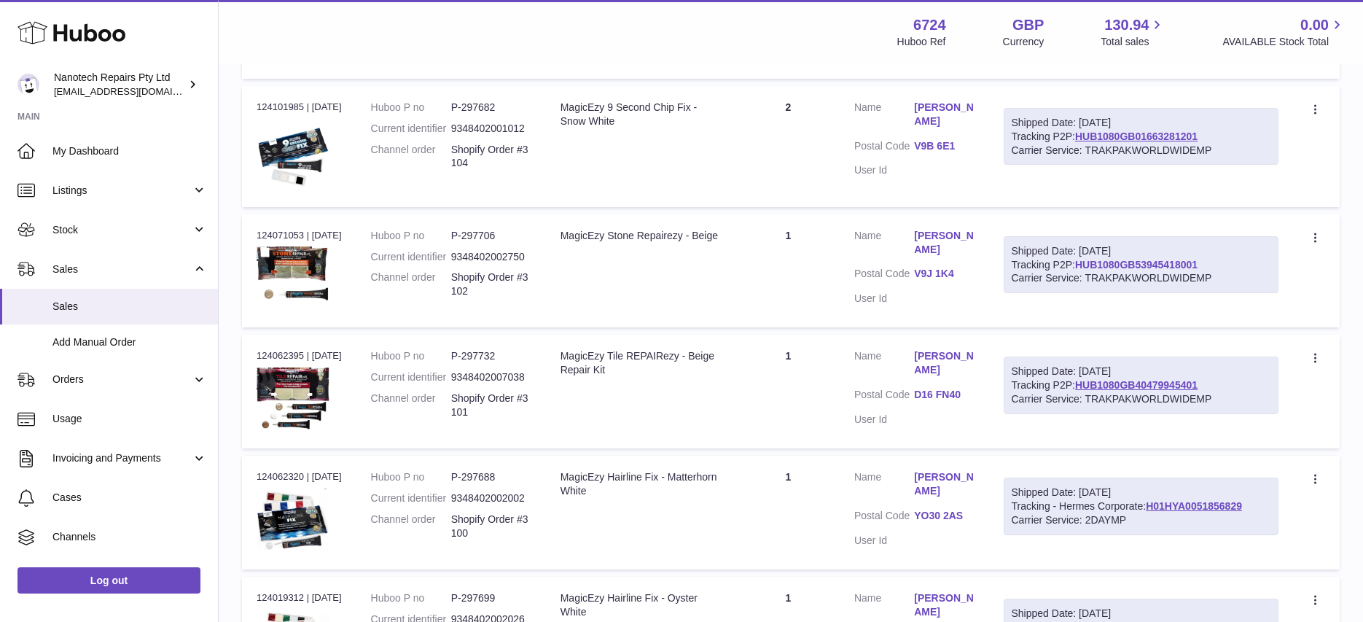
drag, startPoint x: 1217, startPoint y: 272, endPoint x: 1080, endPoint y: 276, distance: 137.1
click at [1080, 276] on div "Shipped Date: [DATE] Tracking P2P: HUB1080GB53945418001 Carrier Service: TRAKPA…" at bounding box center [1142, 265] width 276 height 58
copy link "HUB1080GB53945418001"
drag, startPoint x: 1218, startPoint y: 144, endPoint x: 1078, endPoint y: 147, distance: 140.0
click at [1078, 147] on div "Shipped Date: [DATE] Tracking P2P: HUB1080GB01663281201 Carrier Service: TRAKPA…" at bounding box center [1142, 137] width 276 height 58
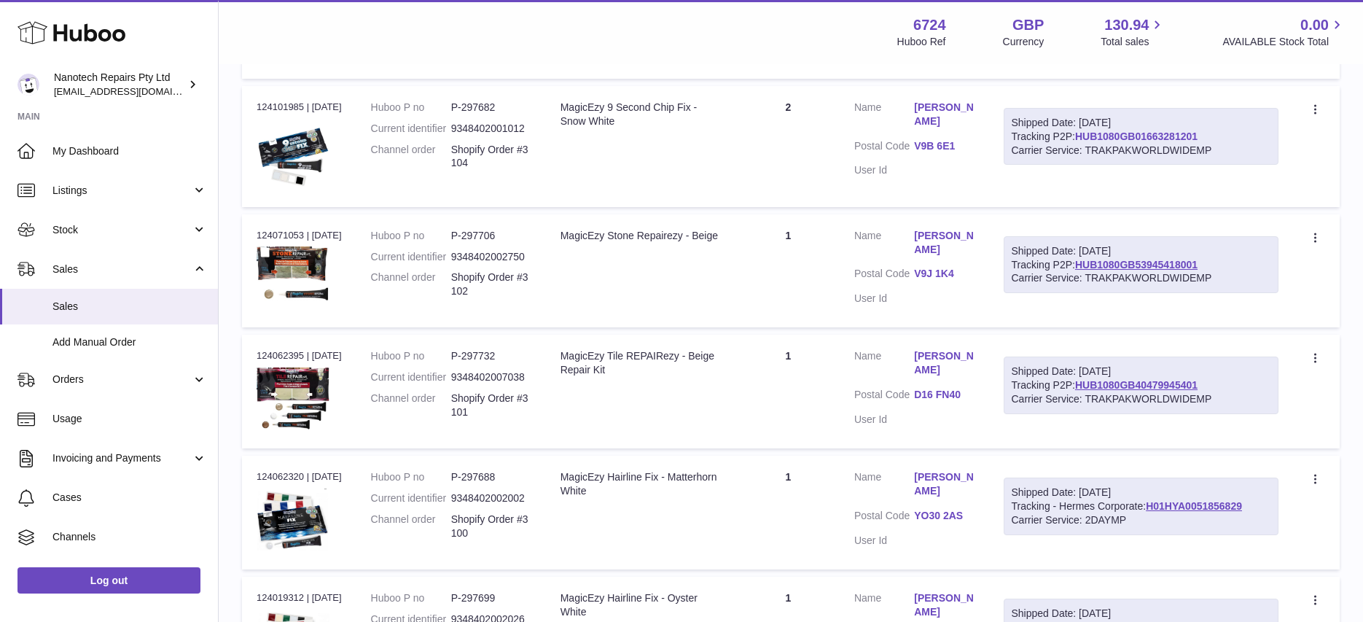
copy link "HUB1080GB01663281201"
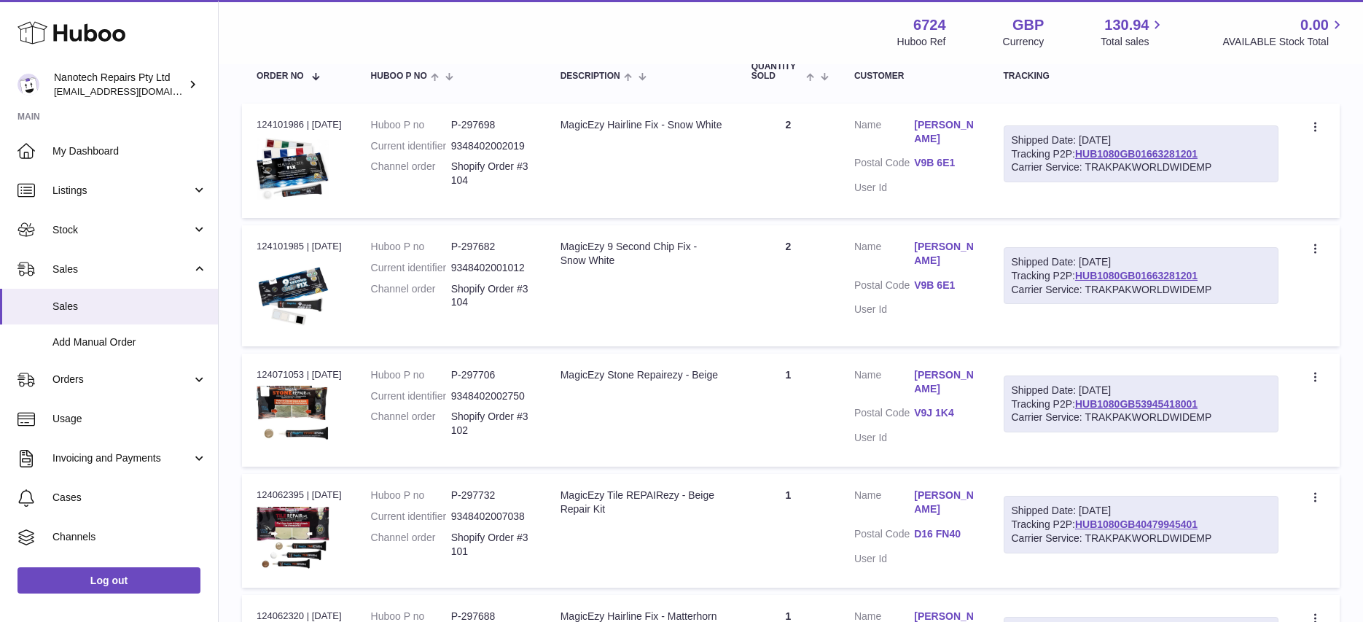
scroll to position [229, 0]
